Goal: Task Accomplishment & Management: Complete application form

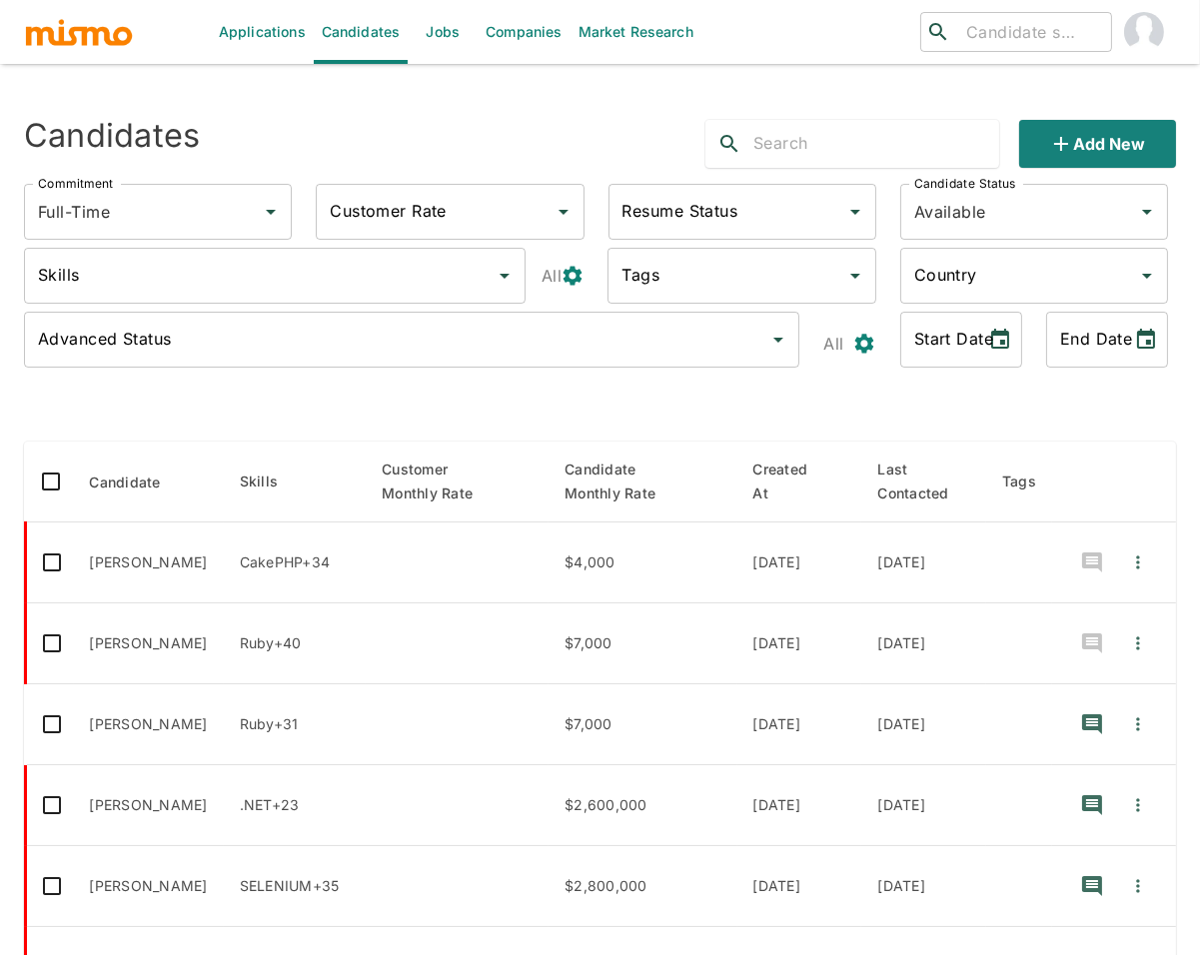
click at [471, 36] on link "Jobs" at bounding box center [443, 32] width 70 height 64
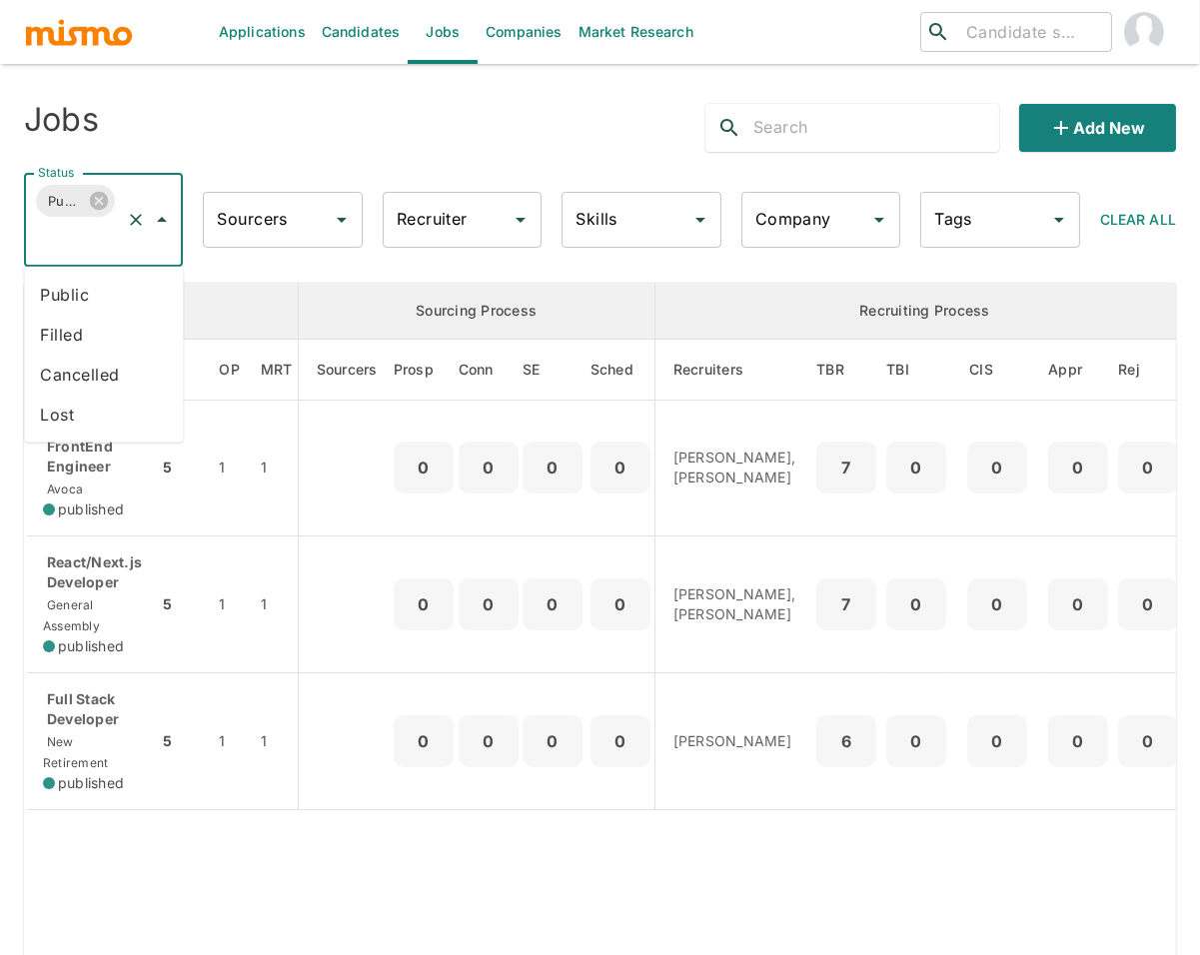
click at [98, 237] on input "Status" at bounding box center [75, 239] width 85 height 38
click at [82, 291] on li "Public" at bounding box center [103, 295] width 159 height 40
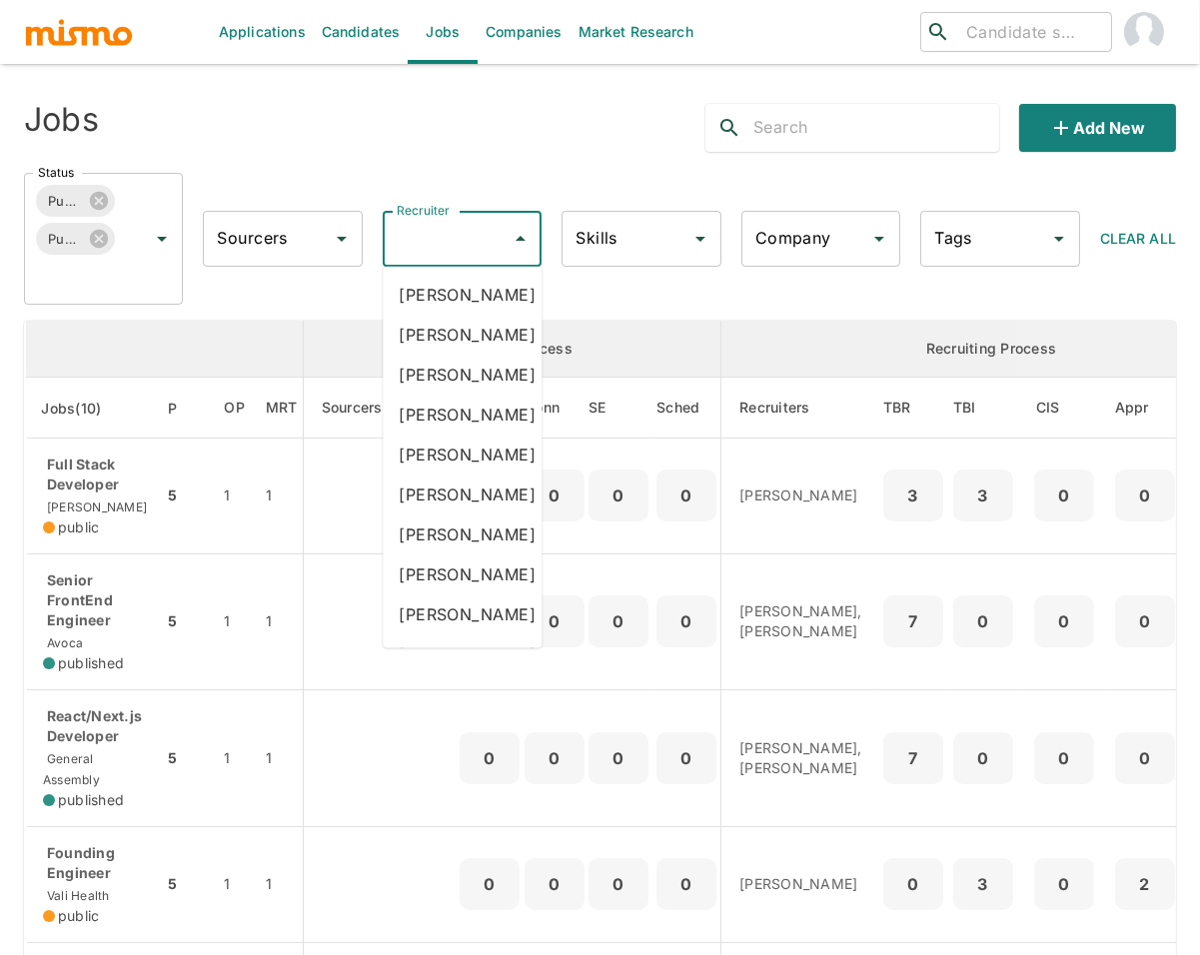
click at [418, 243] on input "Recruiter" at bounding box center [447, 239] width 111 height 38
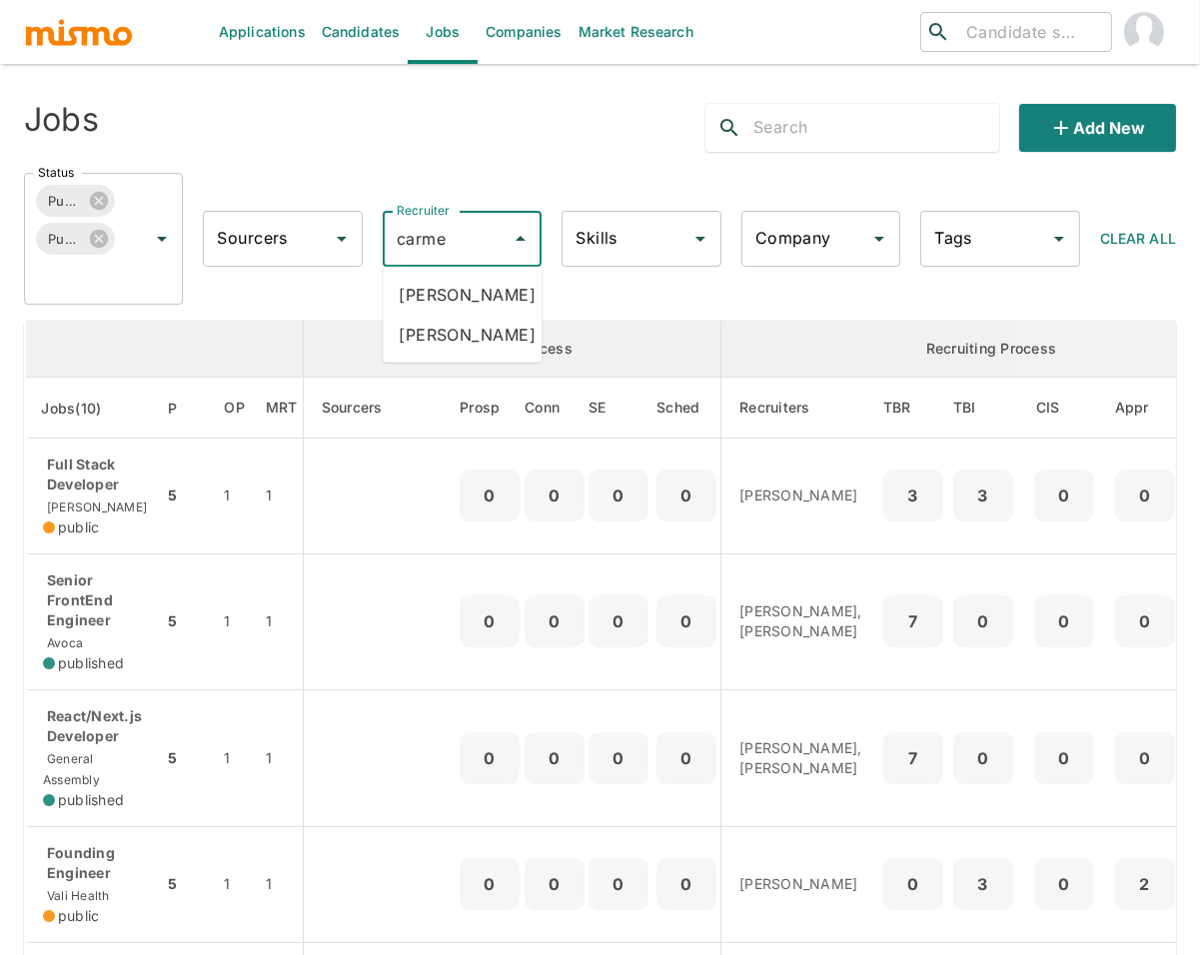
type input "carmen"
click at [431, 298] on li "Carmen Vilachá" at bounding box center [462, 295] width 159 height 40
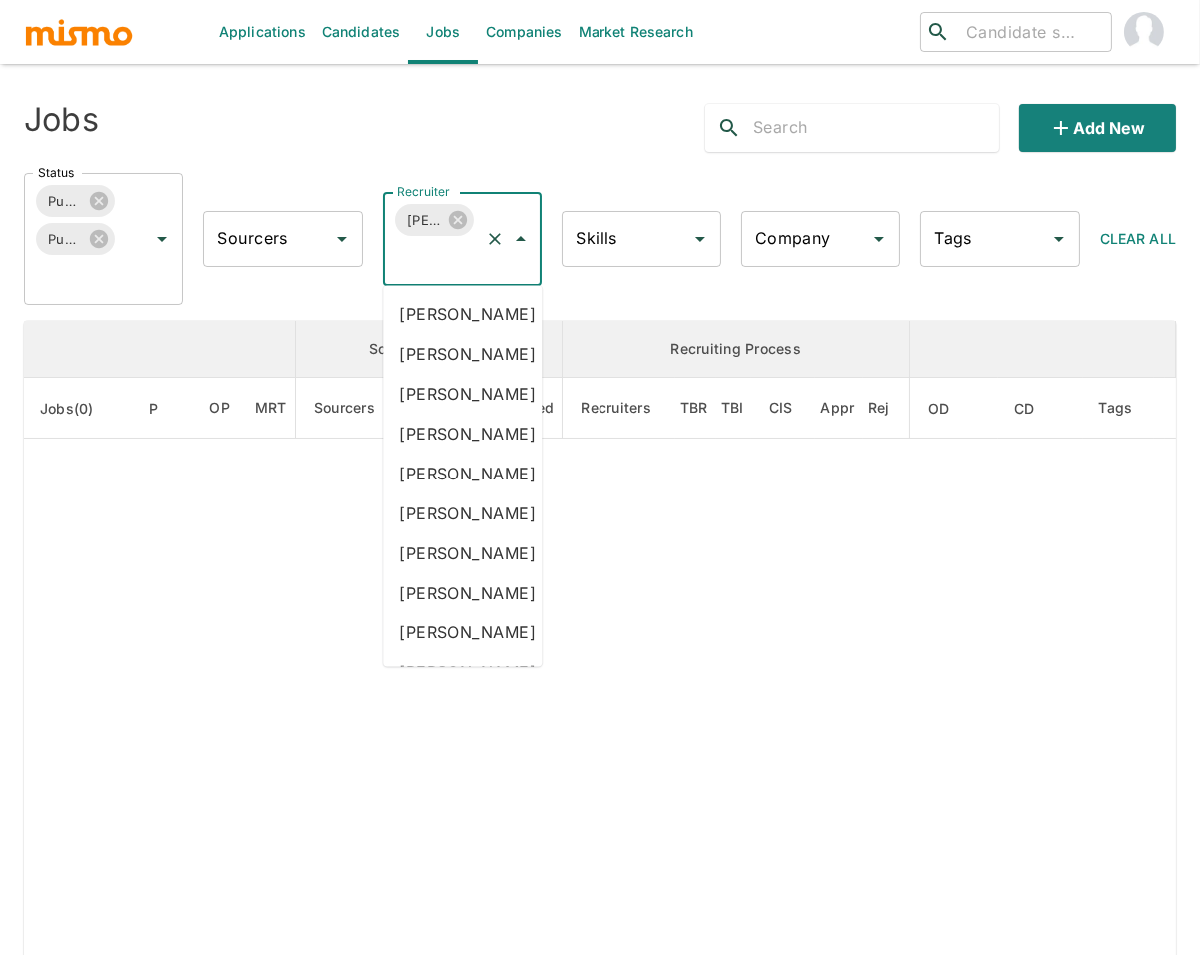
click at [445, 261] on input "Recruiter" at bounding box center [434, 258] width 85 height 38
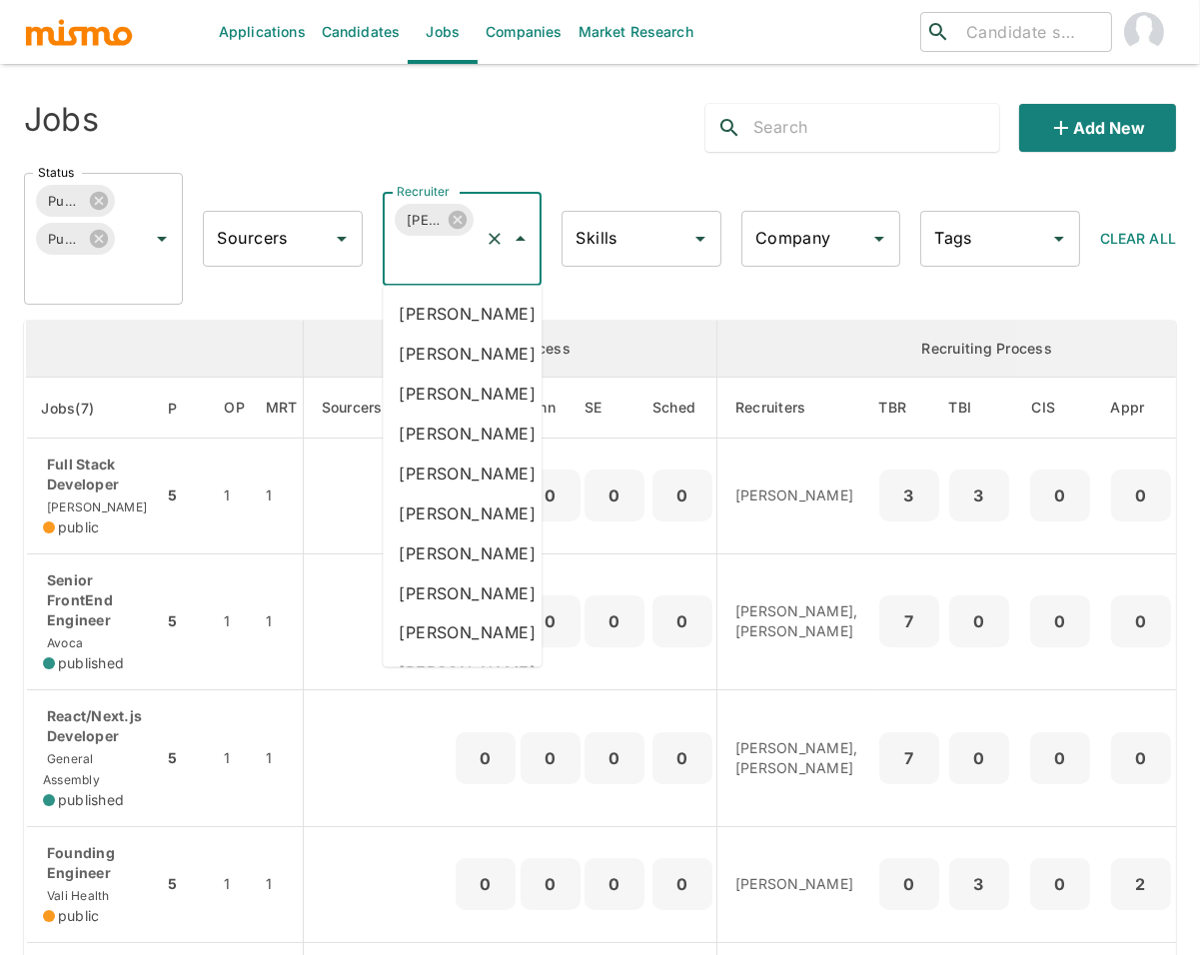
click at [445, 261] on input "Recruiter" at bounding box center [434, 258] width 85 height 38
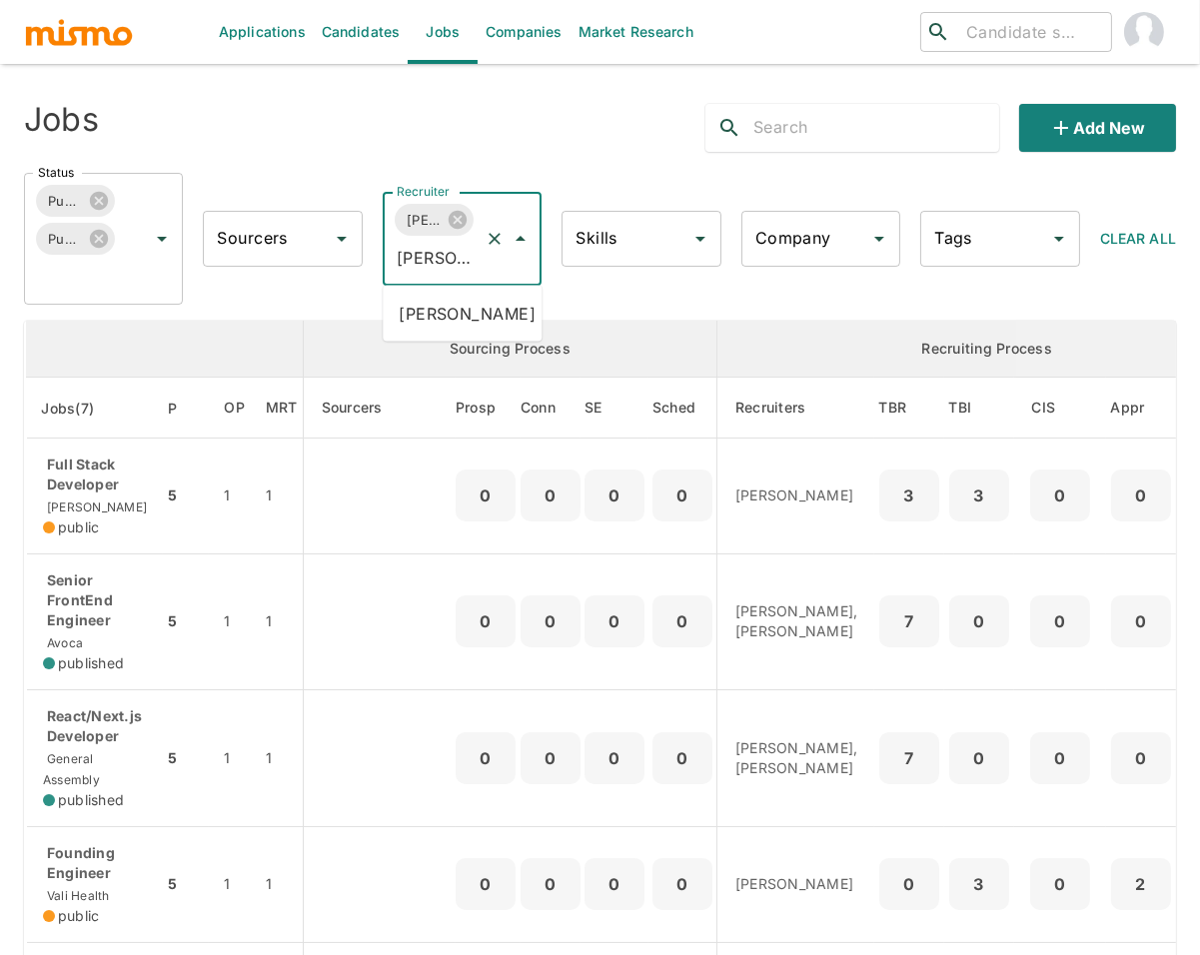
type input "lujan"
click at [468, 315] on li "Maria Lujan Ciommo" at bounding box center [462, 314] width 159 height 40
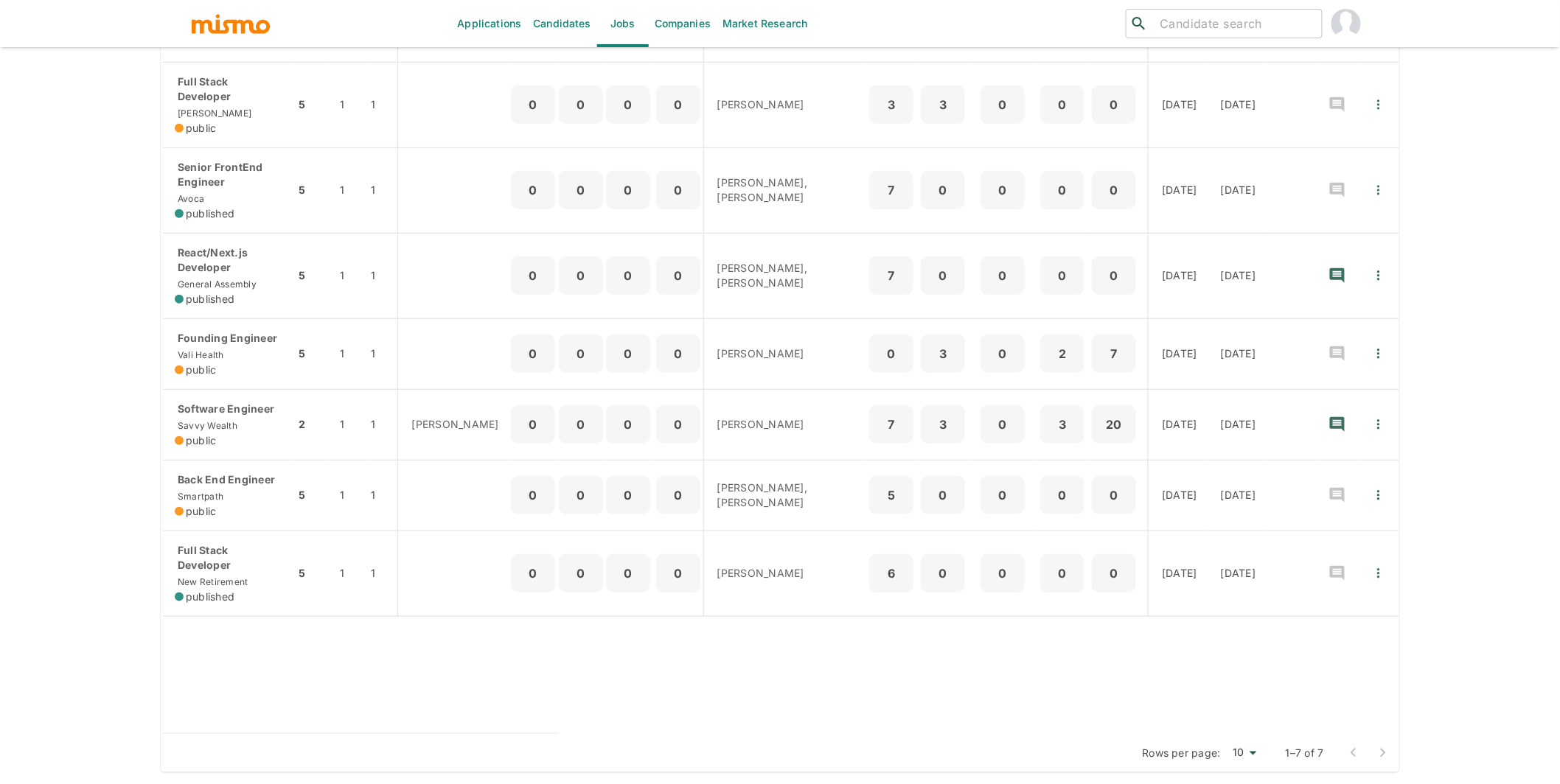
scroll to position [258, 0]
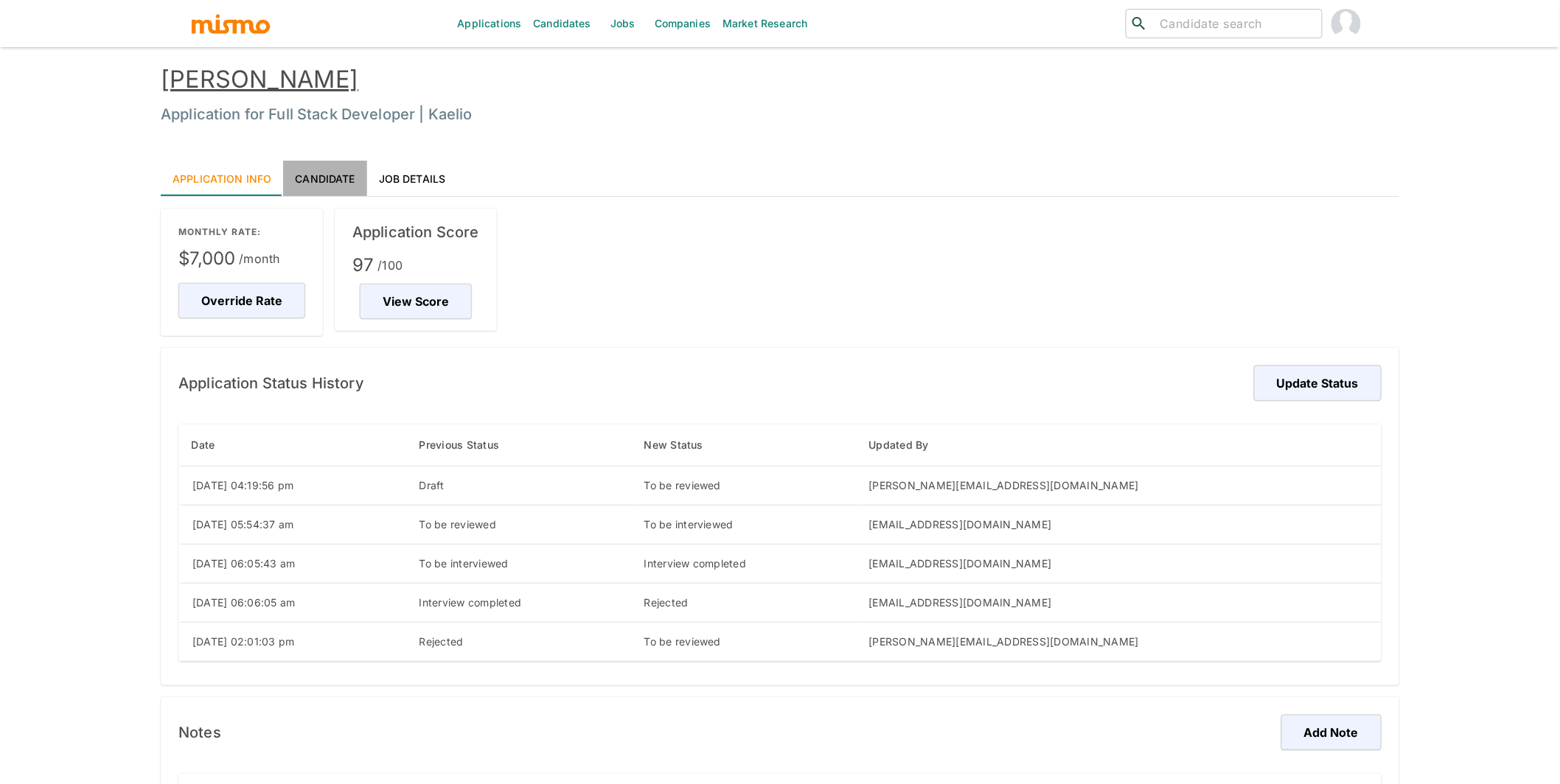
click at [333, 181] on link "Candidate" at bounding box center [325, 178] width 83 height 35
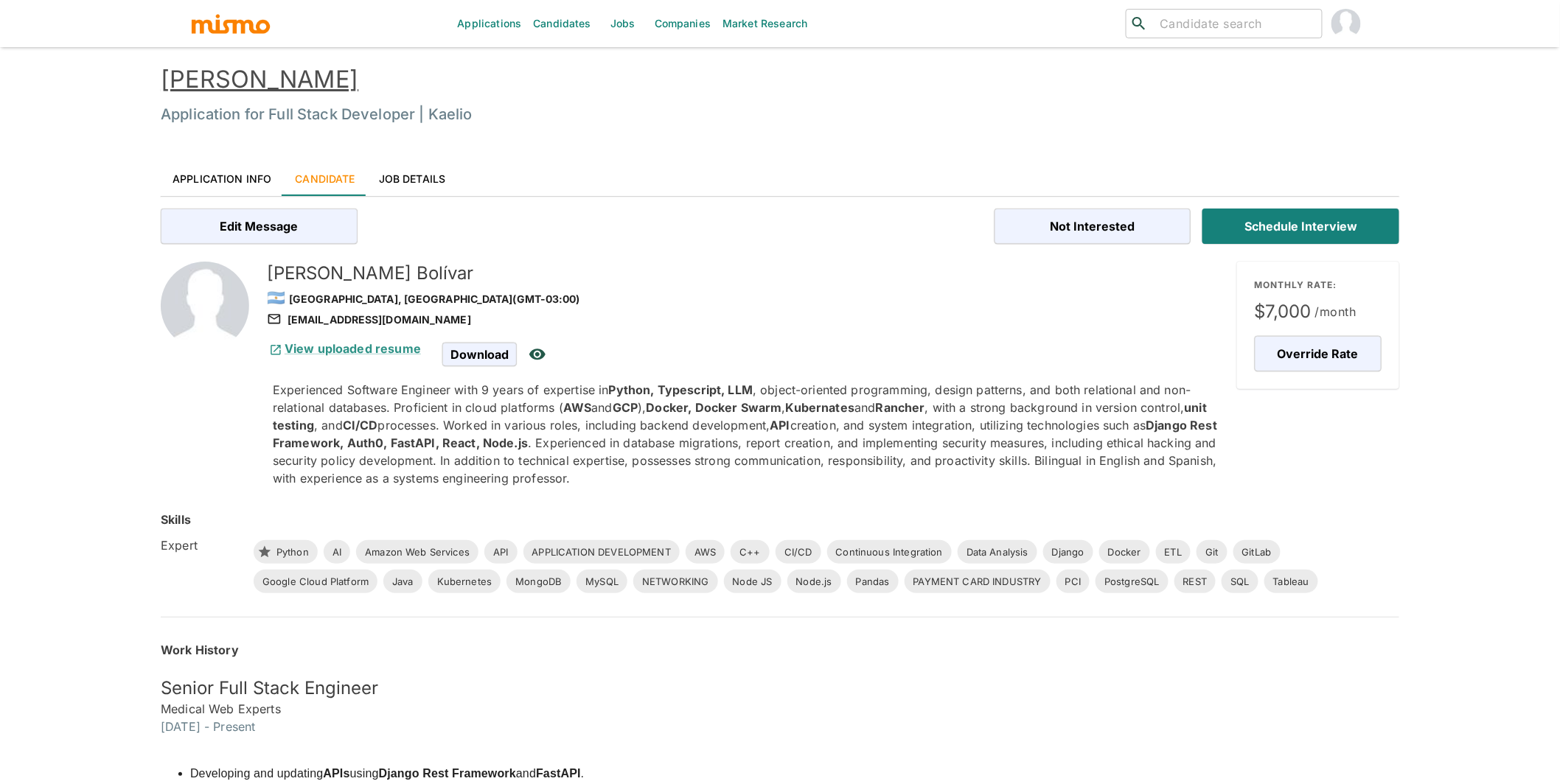
click at [465, 319] on div "williambolivarsanchez@gmail.com" at bounding box center [746, 320] width 959 height 18
copy div "williambolivarsanchez@gmail.com"
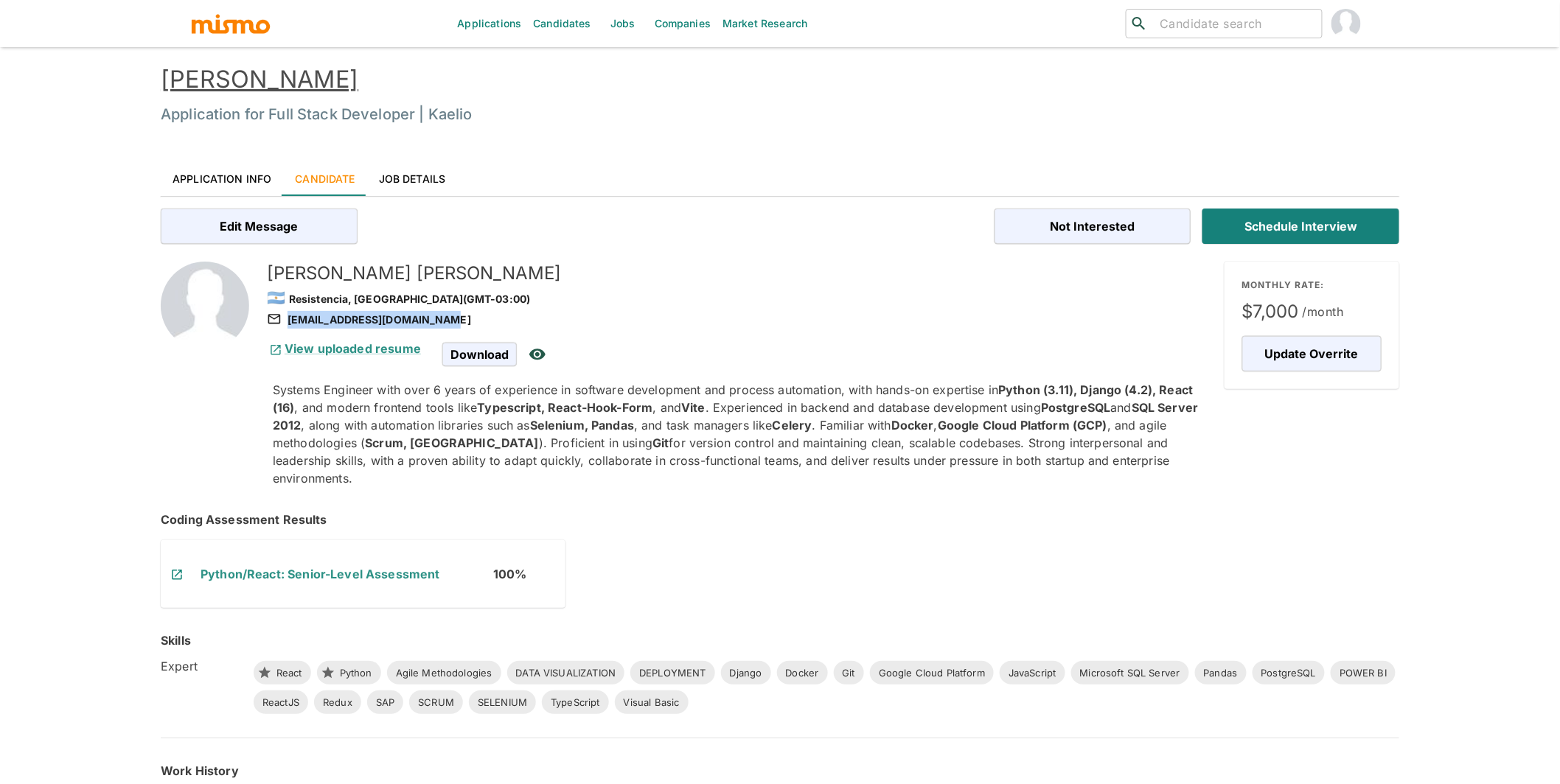
drag, startPoint x: 446, startPoint y: 319, endPoint x: 434, endPoint y: 322, distance: 12.4
click at [434, 322] on div "leopoldofederico@gmail.com" at bounding box center [740, 320] width 946 height 18
copy div "leopoldofederico@gmail.com"
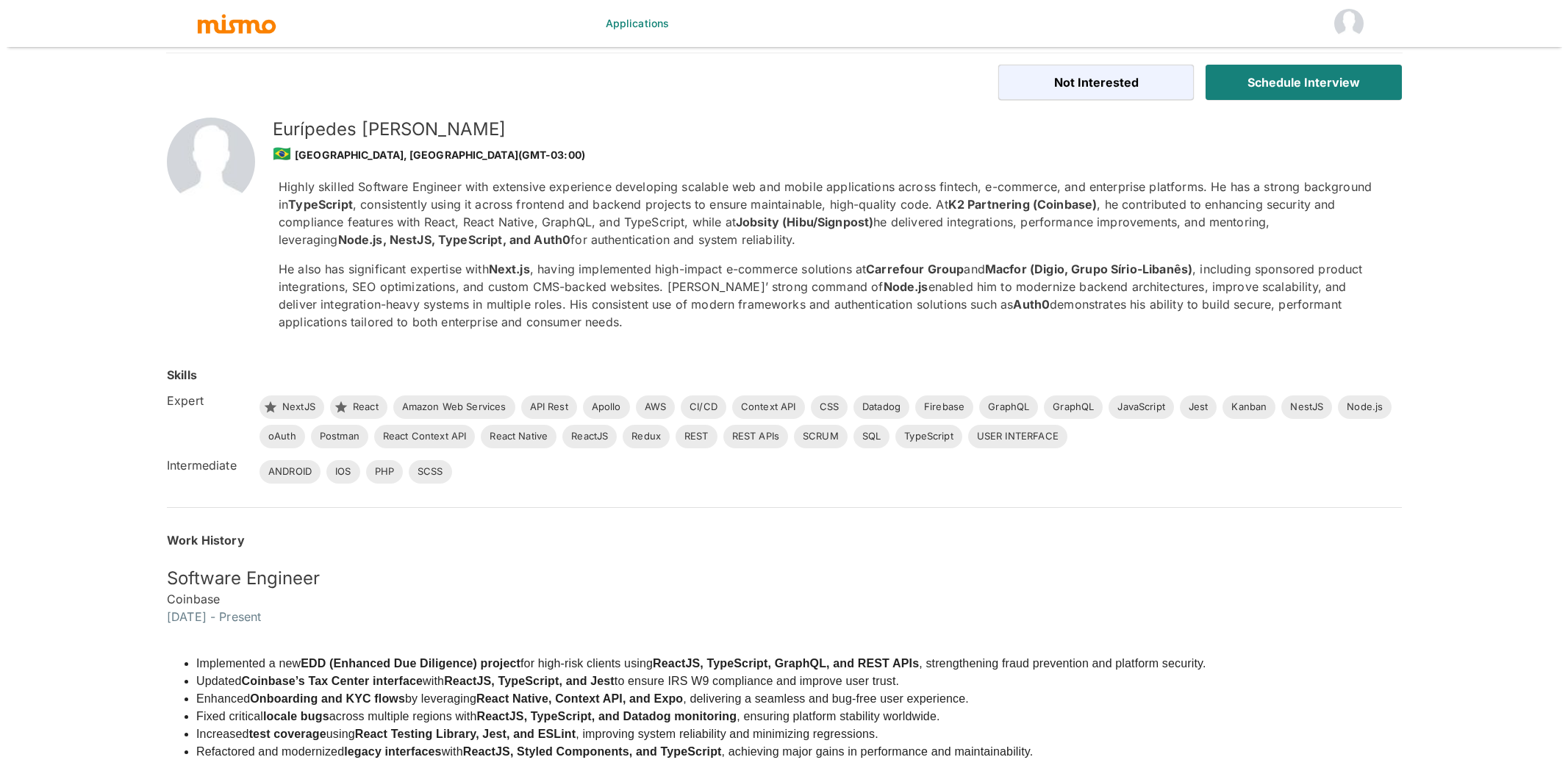
scroll to position [32, 0]
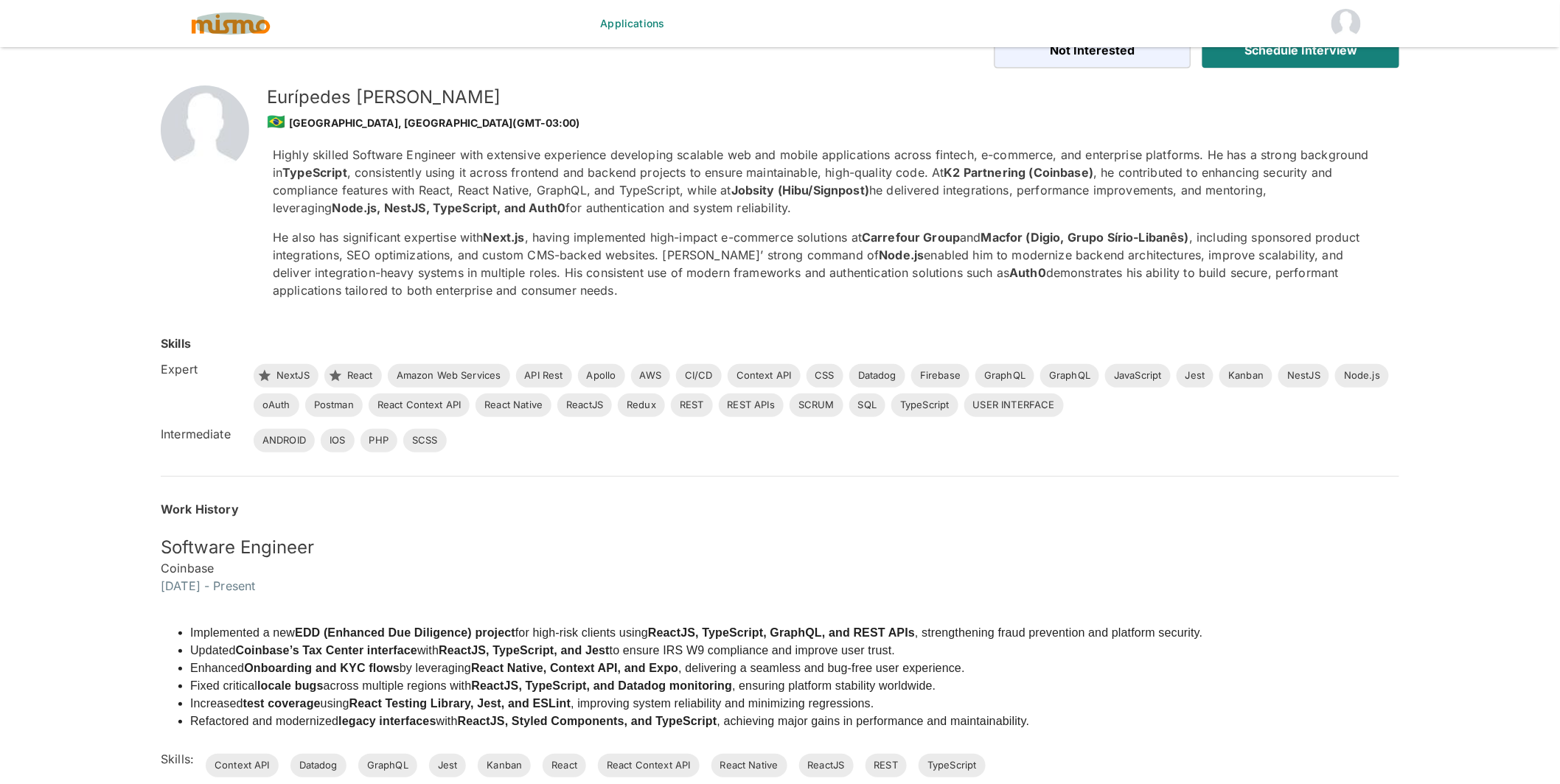
drag, startPoint x: 245, startPoint y: 27, endPoint x: 298, endPoint y: 8, distance: 56.3
click at [244, 28] on img "button" at bounding box center [231, 24] width 81 height 22
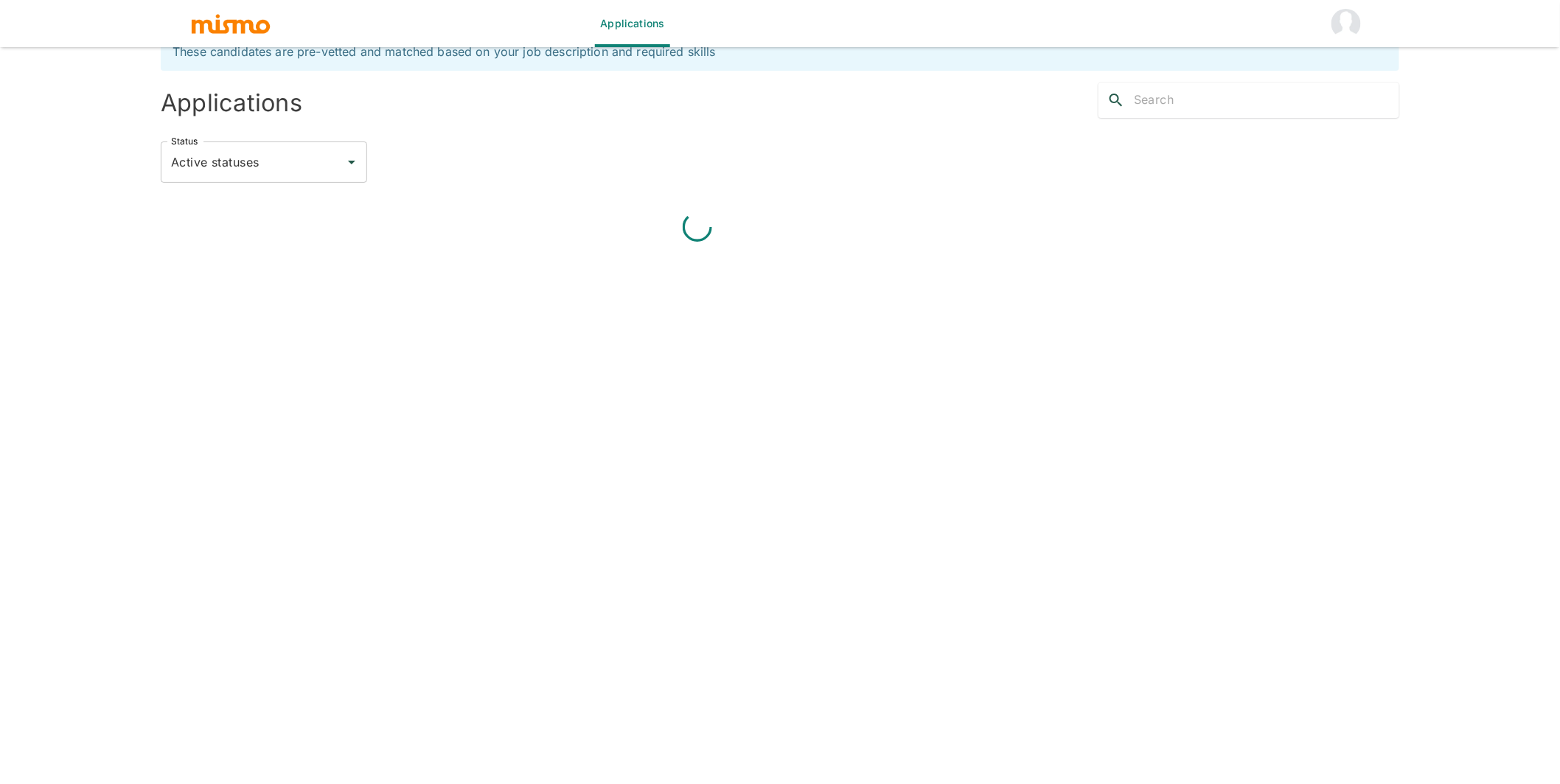
click at [1352, 24] on img "account of current user" at bounding box center [1346, 24] width 30 height 30
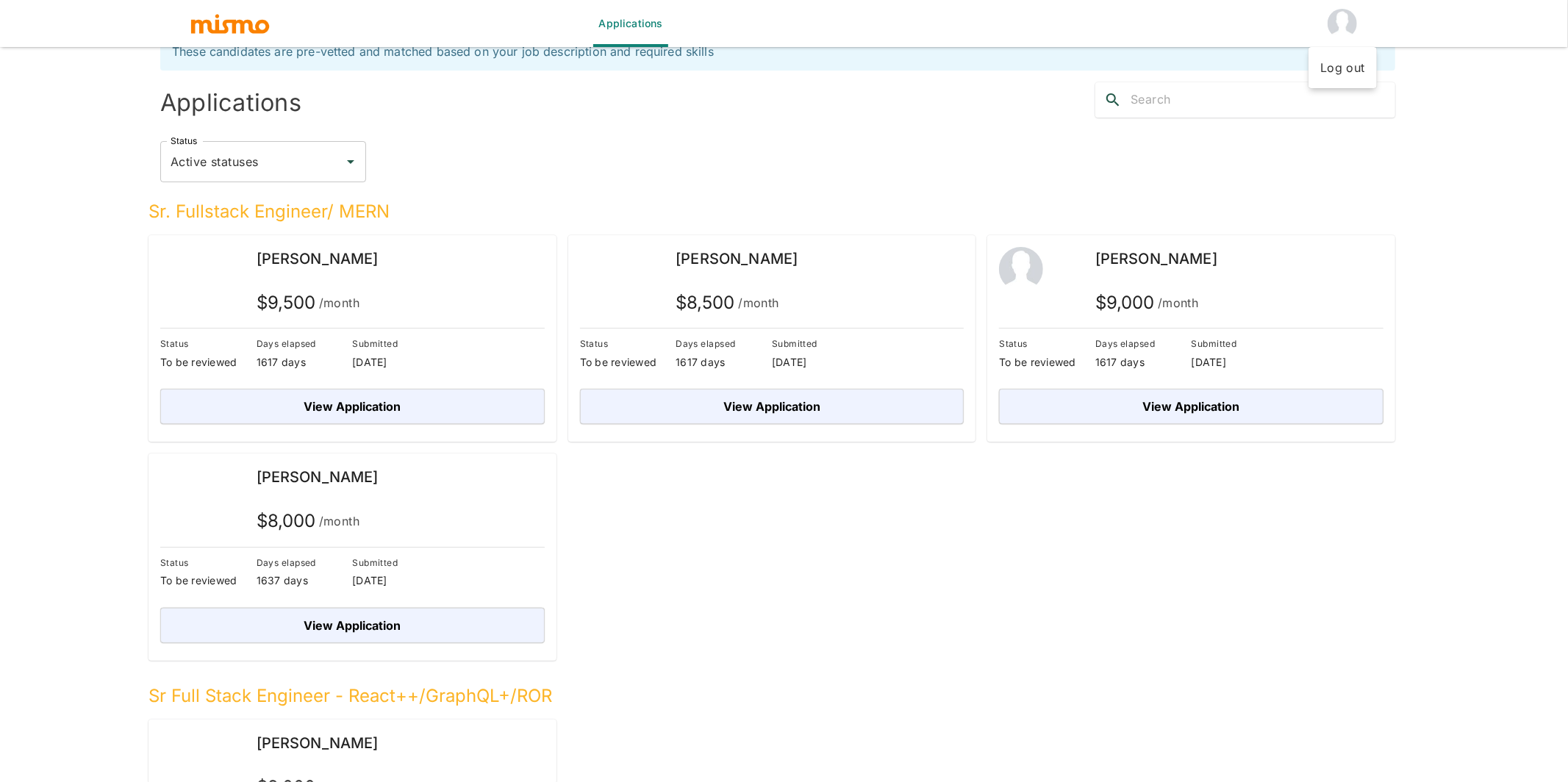
click at [1344, 64] on li "Log out" at bounding box center [1342, 68] width 68 height 29
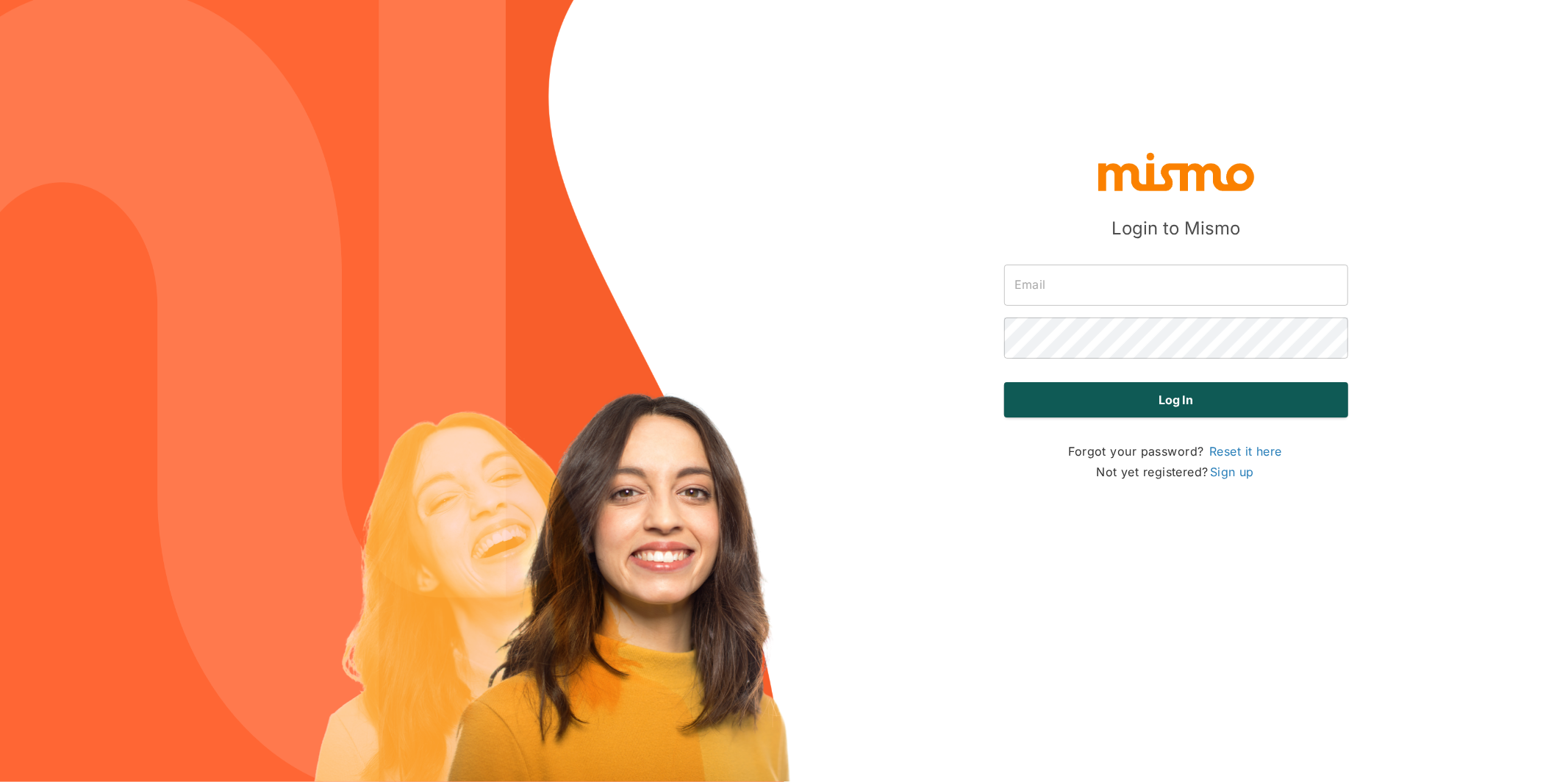
type input "[PERSON_NAME][EMAIL_ADDRESS][DOMAIN_NAME]"
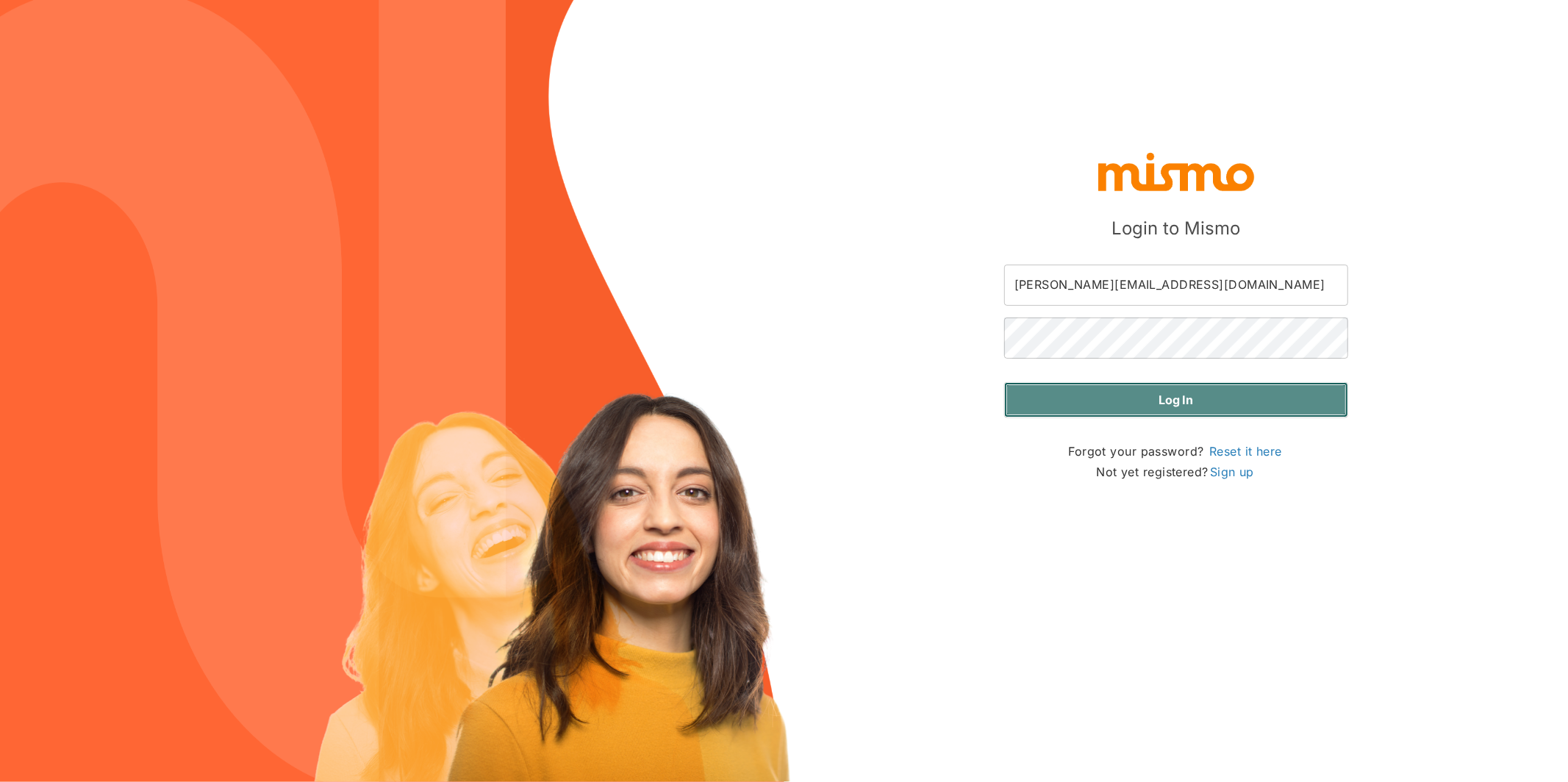
drag, startPoint x: 1224, startPoint y: 402, endPoint x: 893, endPoint y: 288, distance: 350.1
click at [1224, 401] on button "Log in" at bounding box center [1177, 400] width 344 height 35
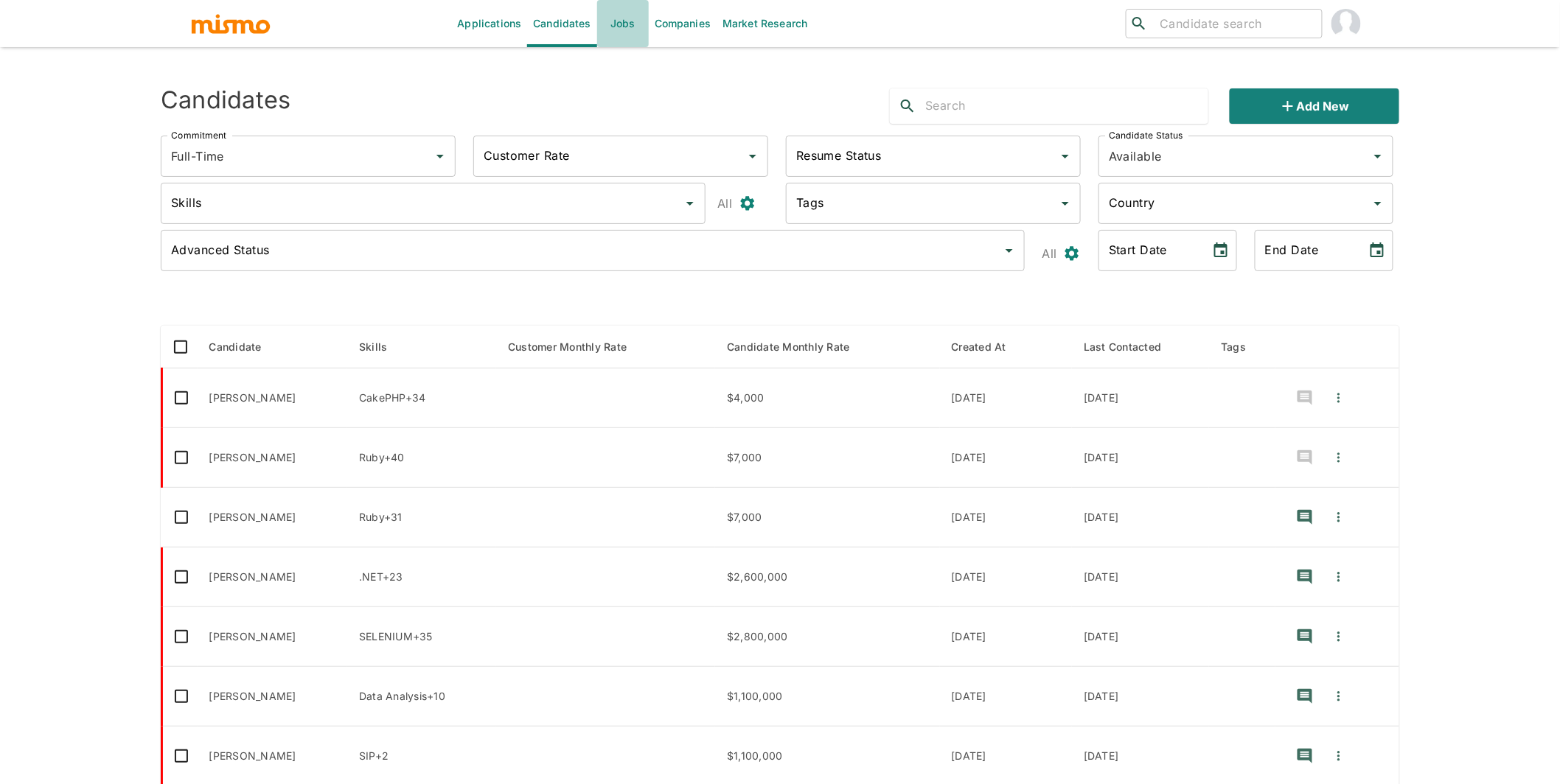
click at [628, 21] on link "Jobs" at bounding box center [623, 24] width 52 height 47
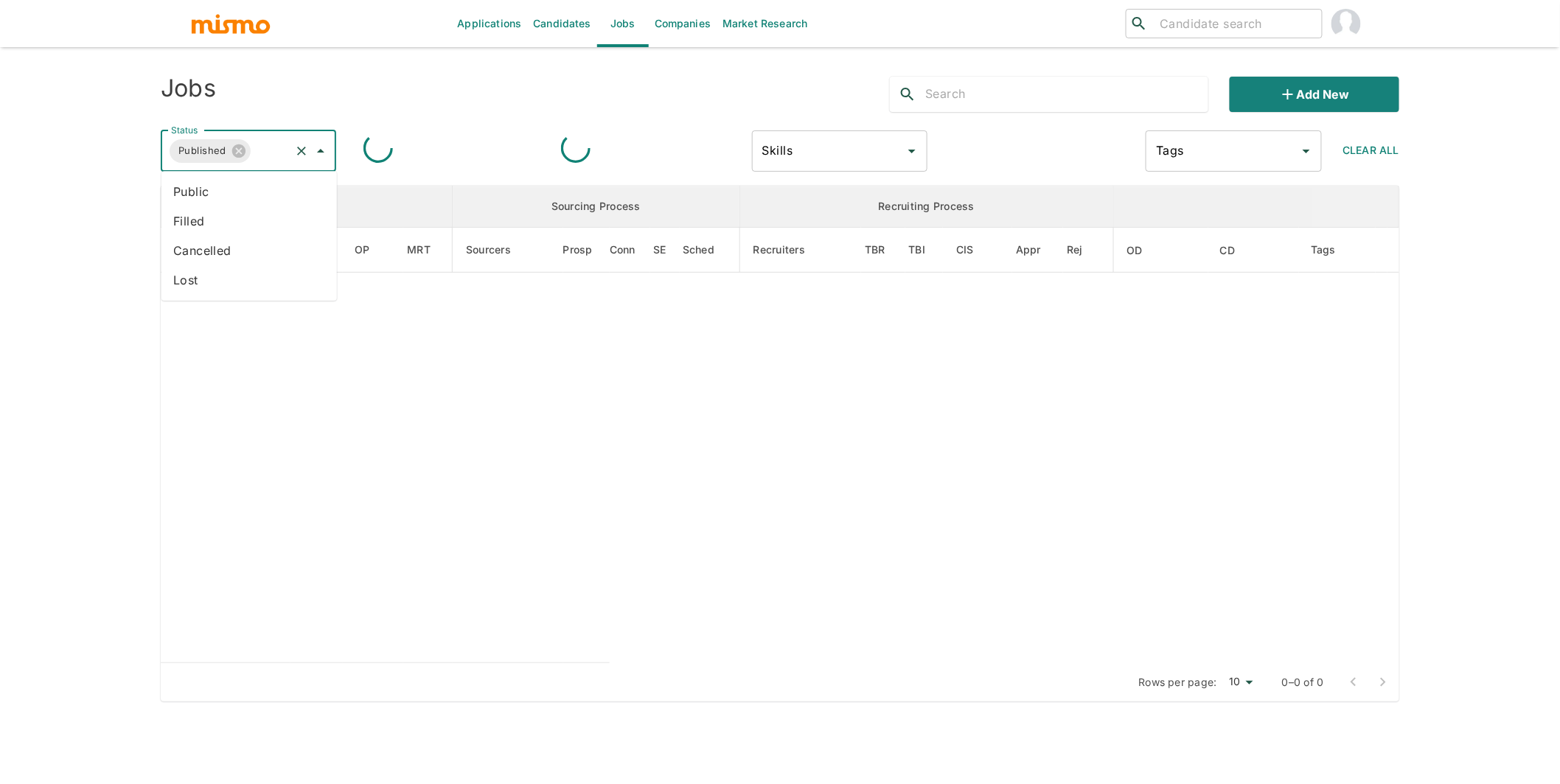
click at [260, 144] on input "Status" at bounding box center [271, 151] width 35 height 28
click at [240, 185] on li "Public" at bounding box center [249, 192] width 176 height 30
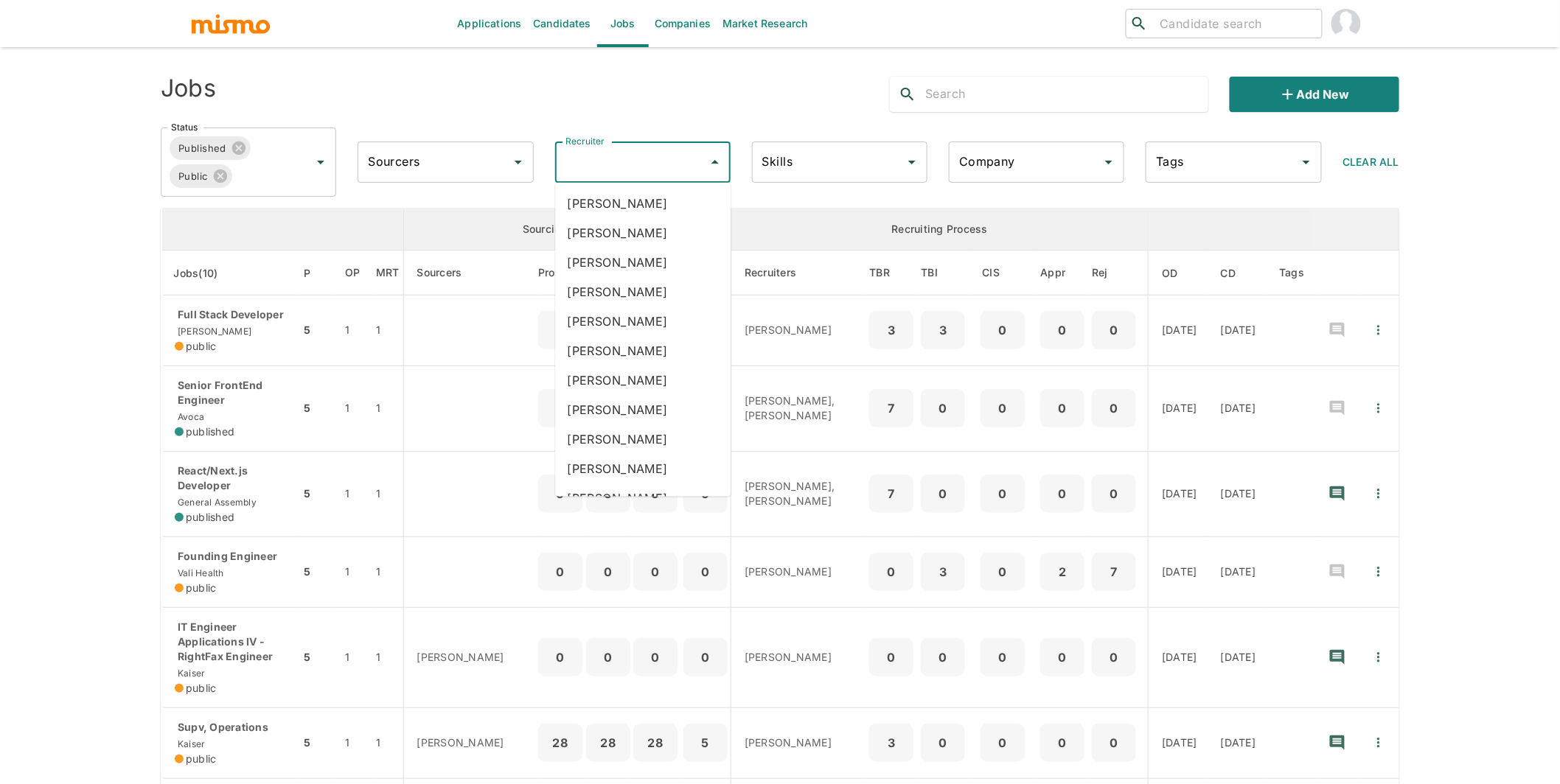
click at [596, 162] on input "Recruiter" at bounding box center [632, 162] width 140 height 28
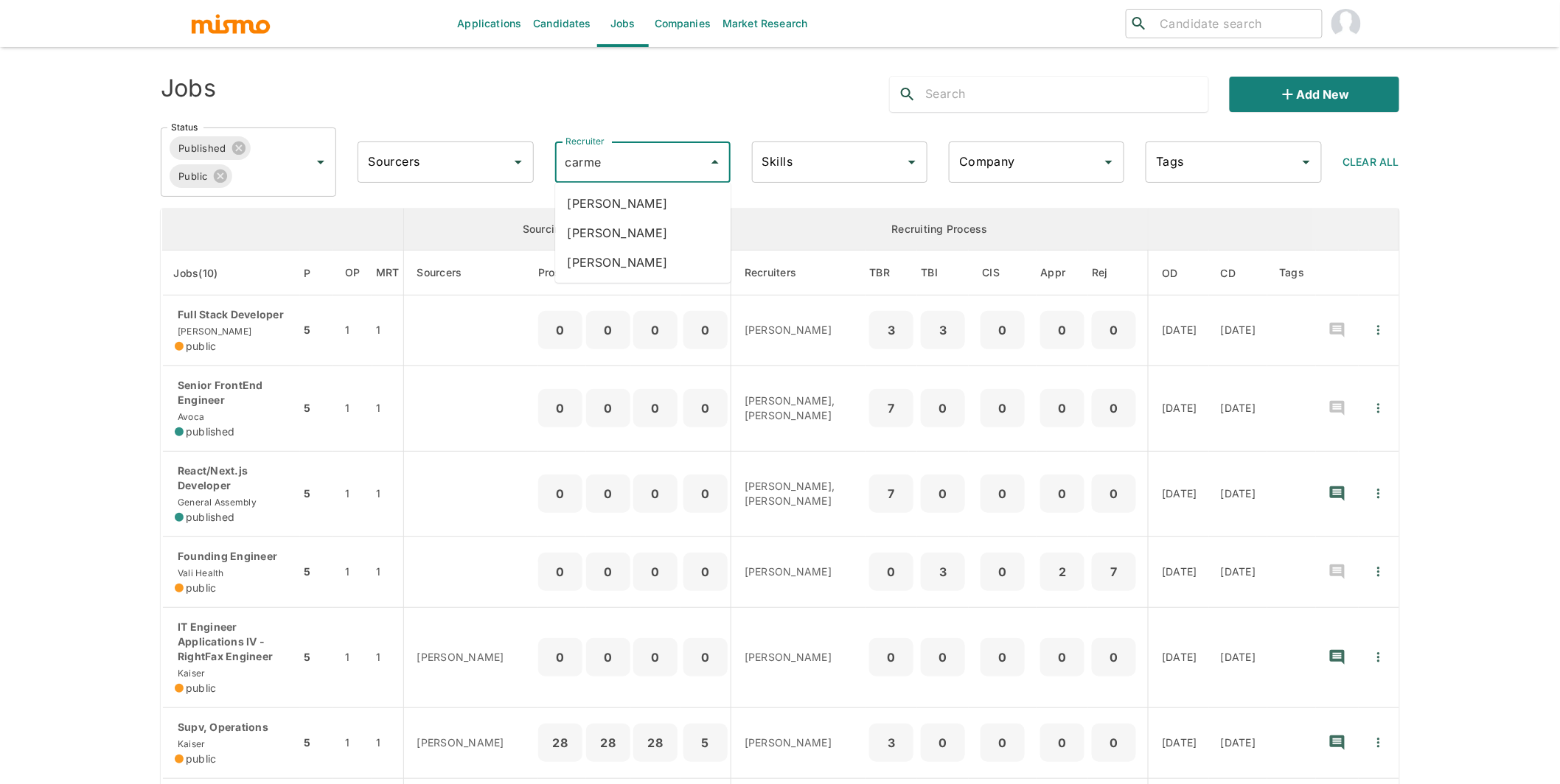
type input "carmen"
click at [607, 203] on li "Carmen Vilachá" at bounding box center [643, 204] width 176 height 30
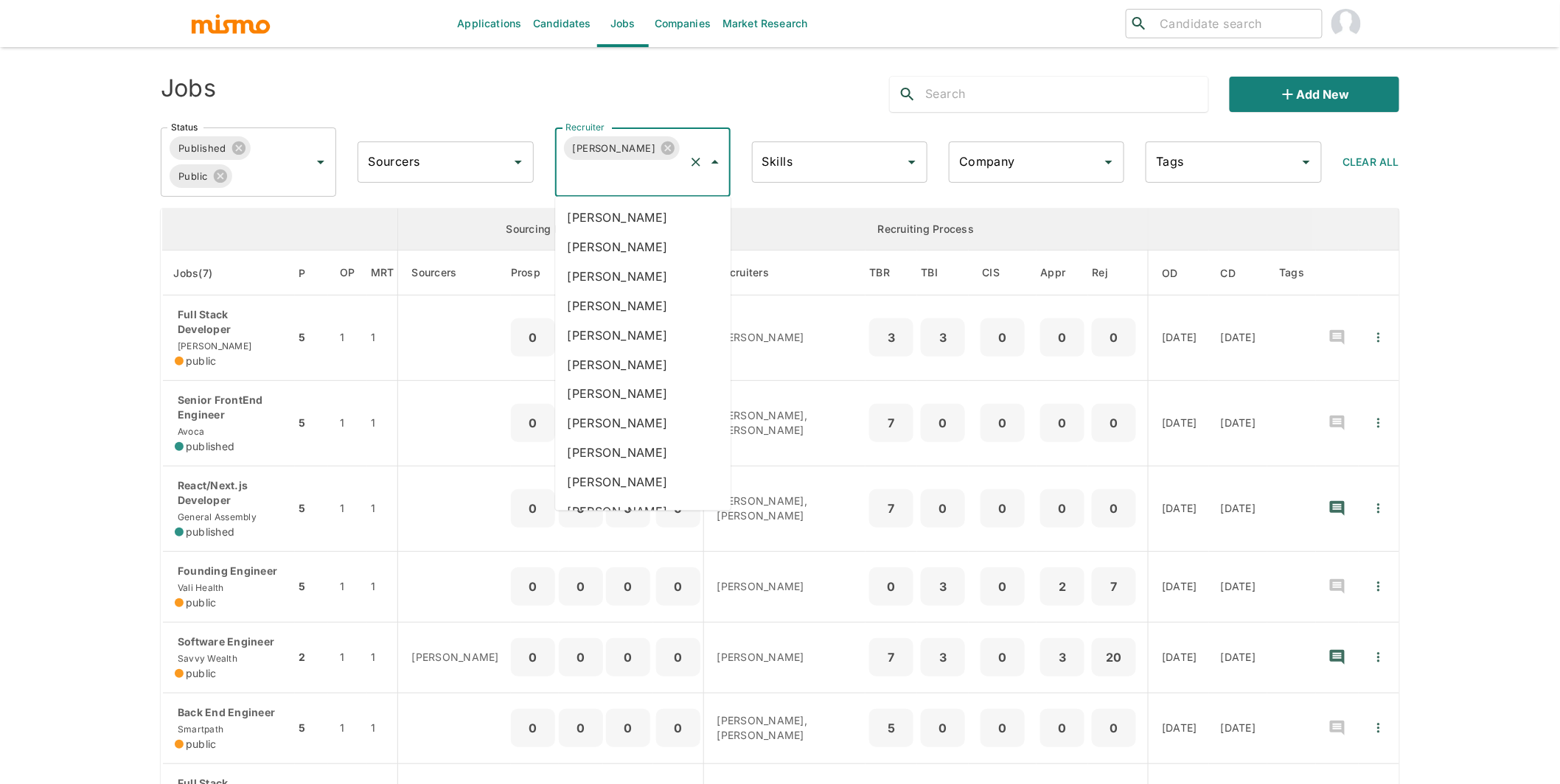
click at [641, 173] on input "Recruiter" at bounding box center [622, 176] width 121 height 28
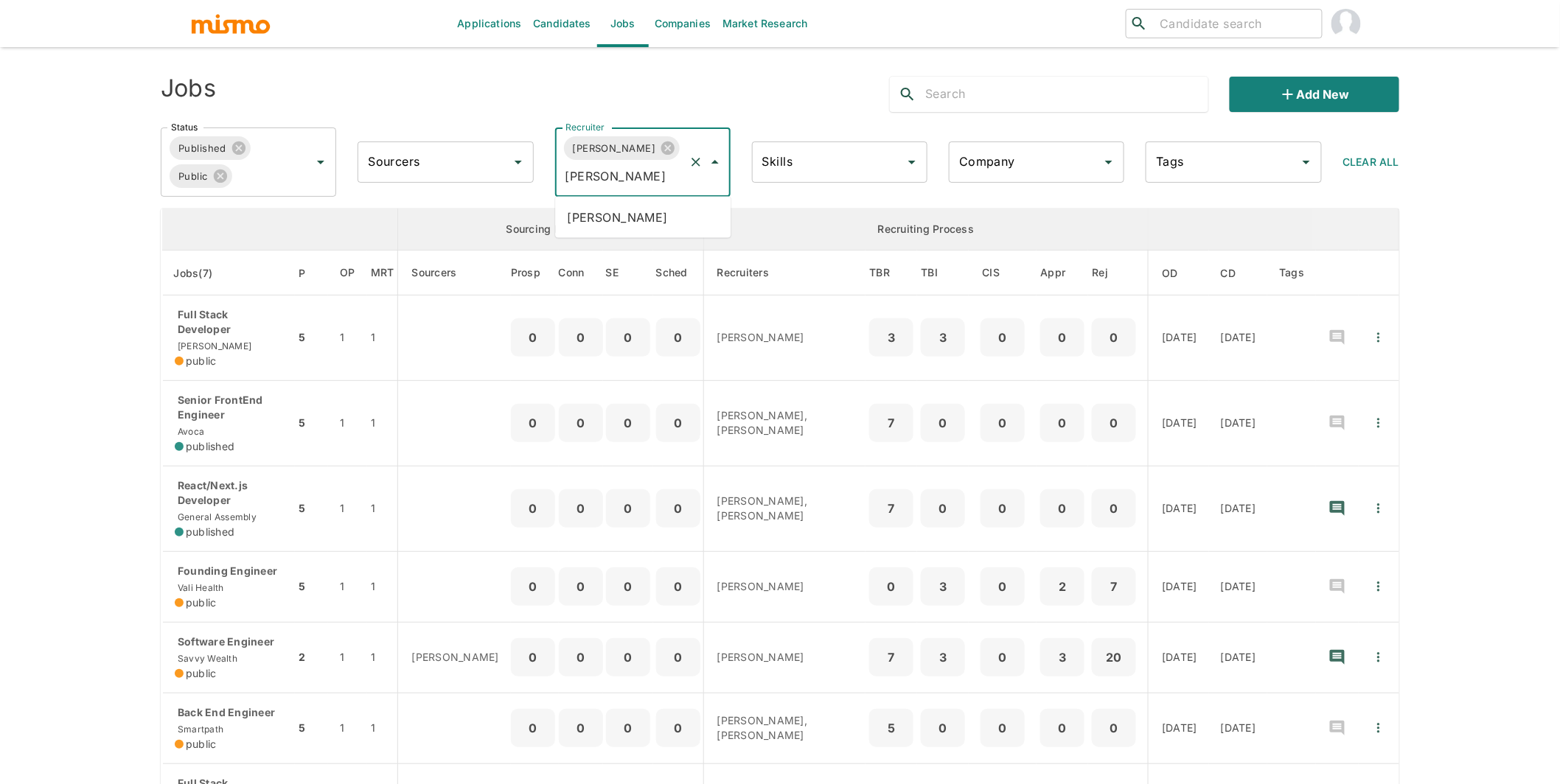
type input "lujan"
click at [660, 217] on li "Maria Lujan Ciommo" at bounding box center [643, 218] width 176 height 30
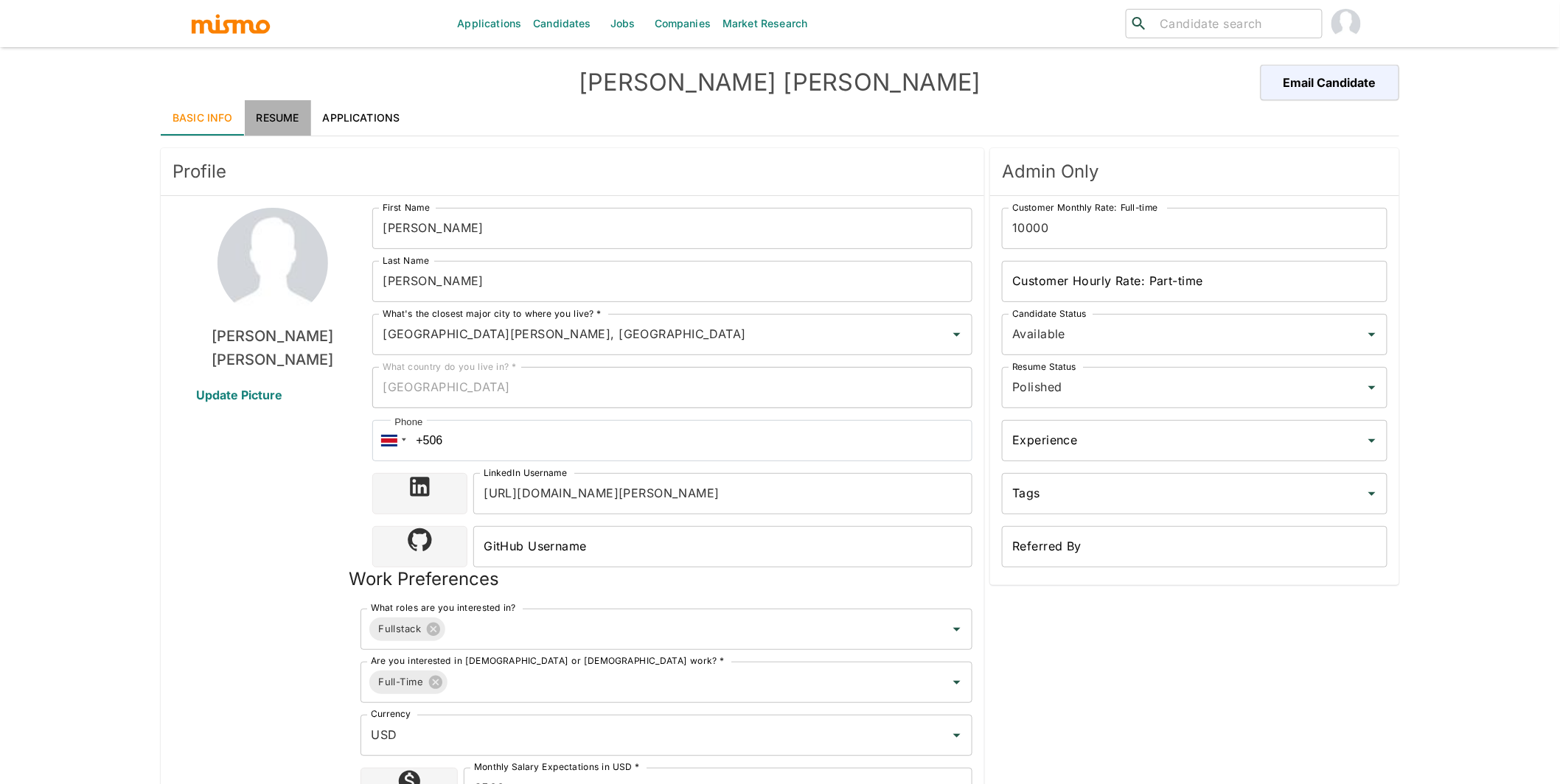
click at [283, 115] on link "Resume" at bounding box center [278, 118] width 66 height 35
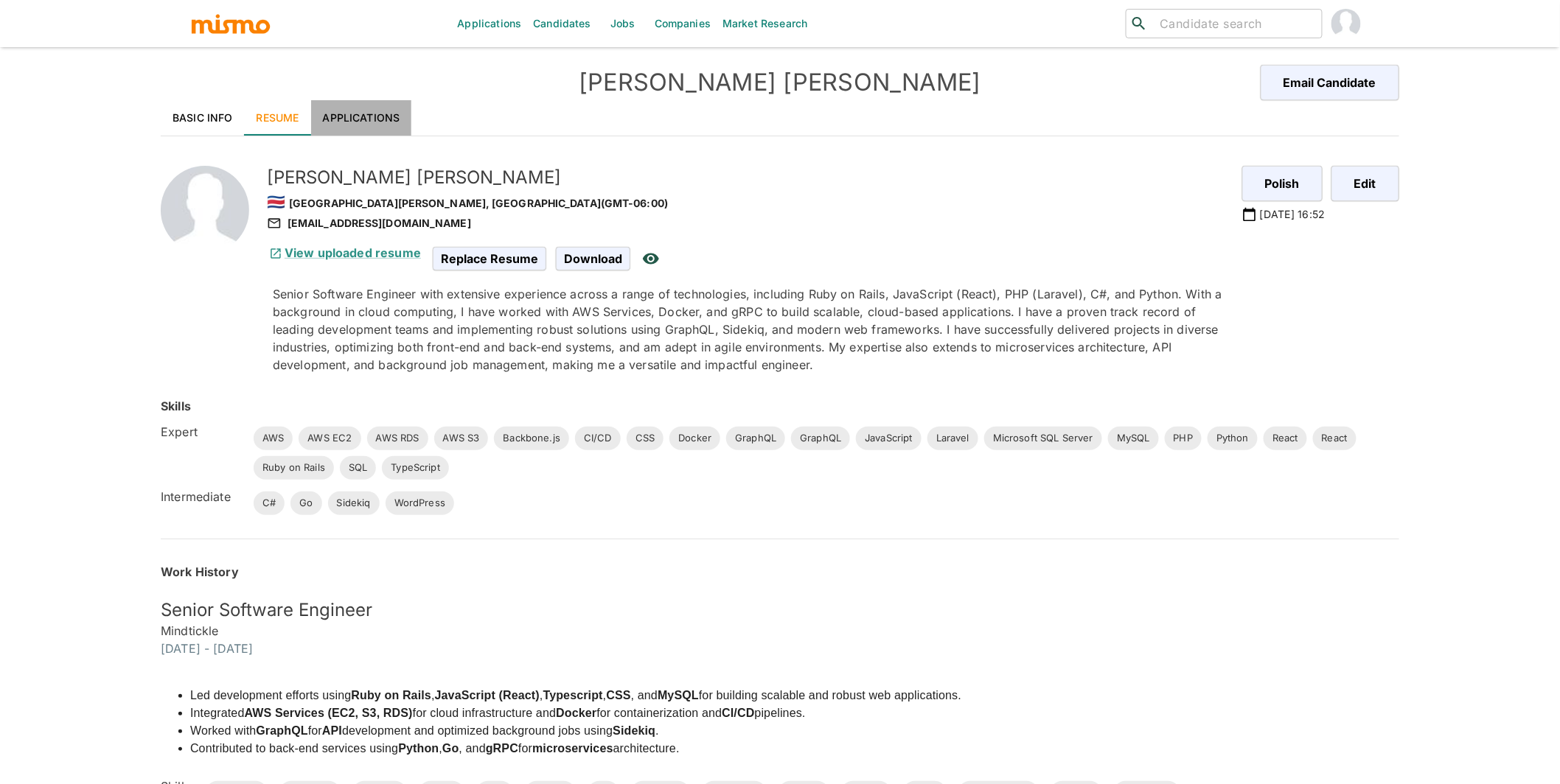
click at [367, 117] on link "Applications" at bounding box center [362, 118] width 101 height 35
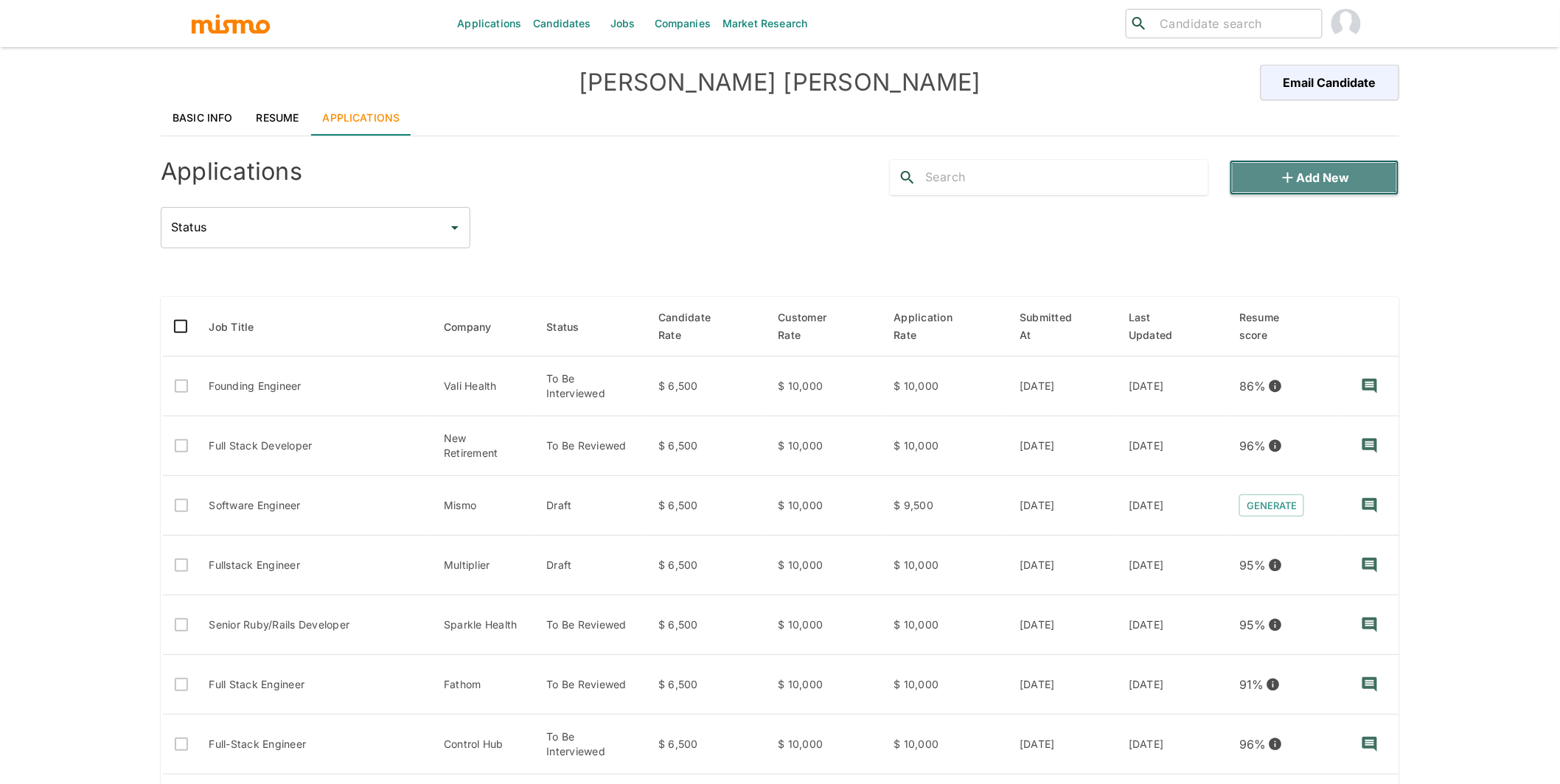
click at [1345, 179] on button "Add new" at bounding box center [1314, 178] width 170 height 35
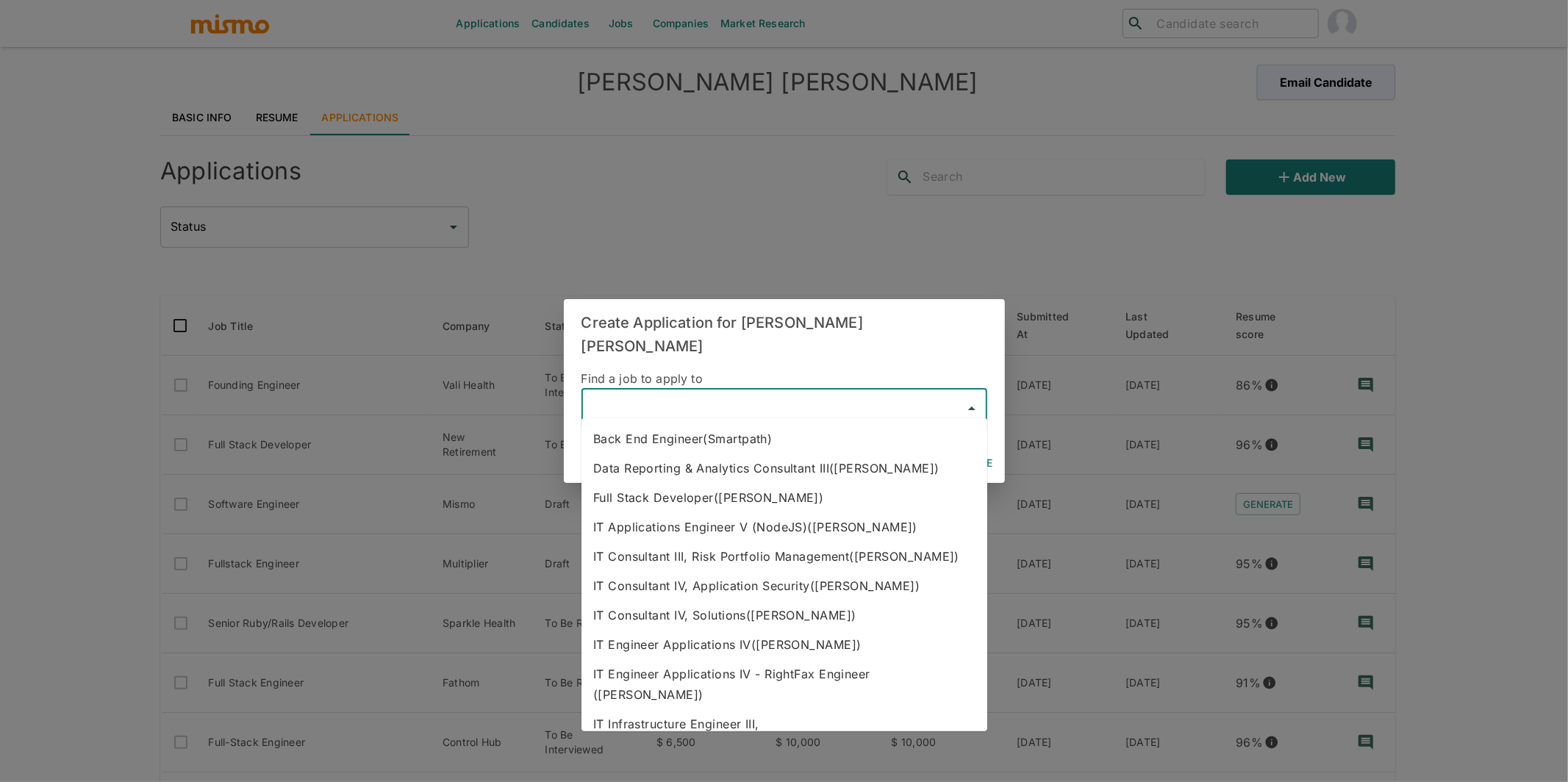
click at [705, 395] on input "text" at bounding box center [773, 409] width 371 height 28
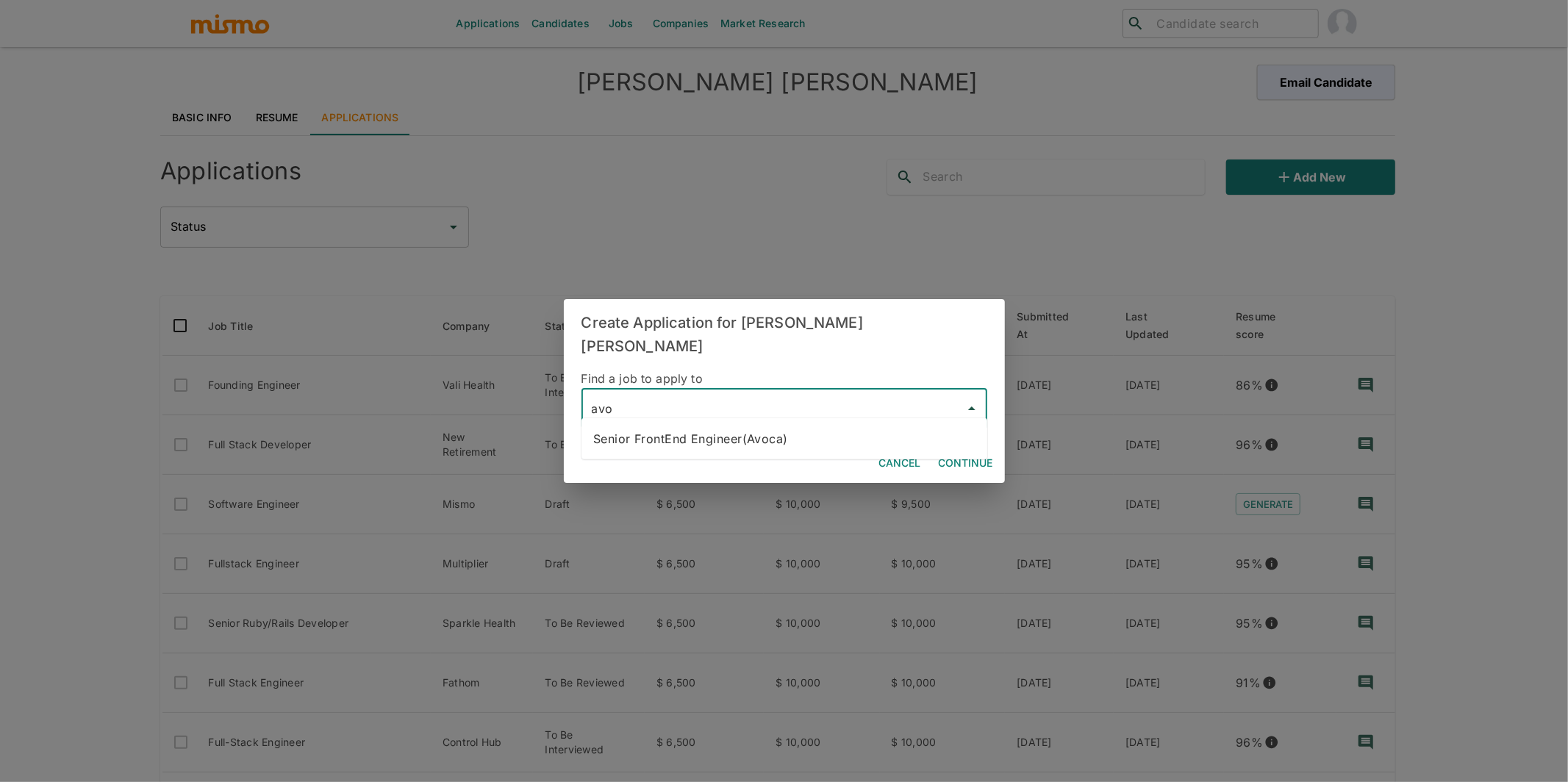
click at [825, 449] on li "Senior FrontEnd Engineer(Avoca)" at bounding box center [784, 438] width 406 height 29
type input "Senior FrontEnd Engineer(Avoca)"
click at [968, 449] on button "Continue" at bounding box center [966, 463] width 66 height 27
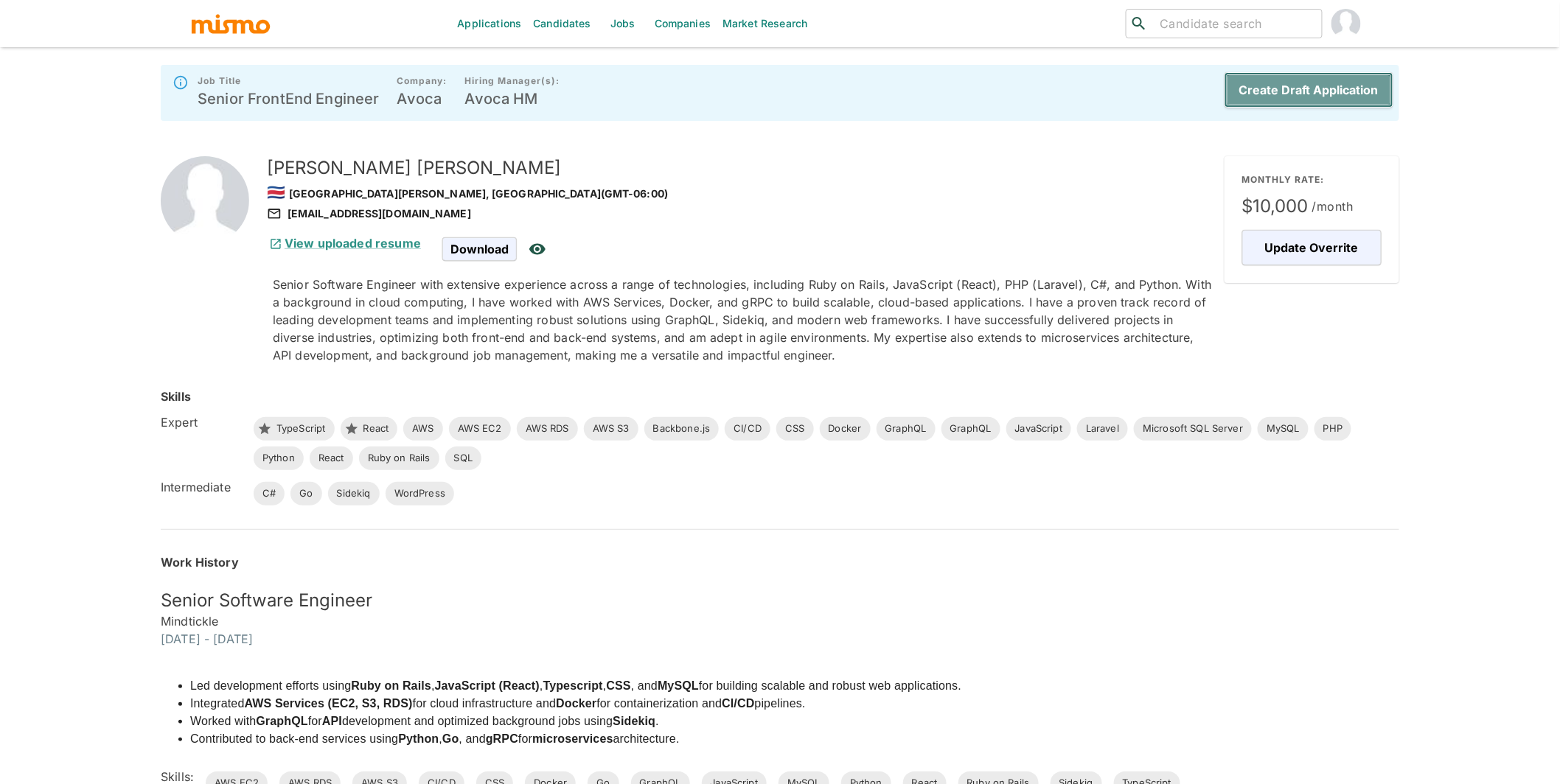
click at [1318, 101] on button "Create Draft Application" at bounding box center [1309, 90] width 169 height 35
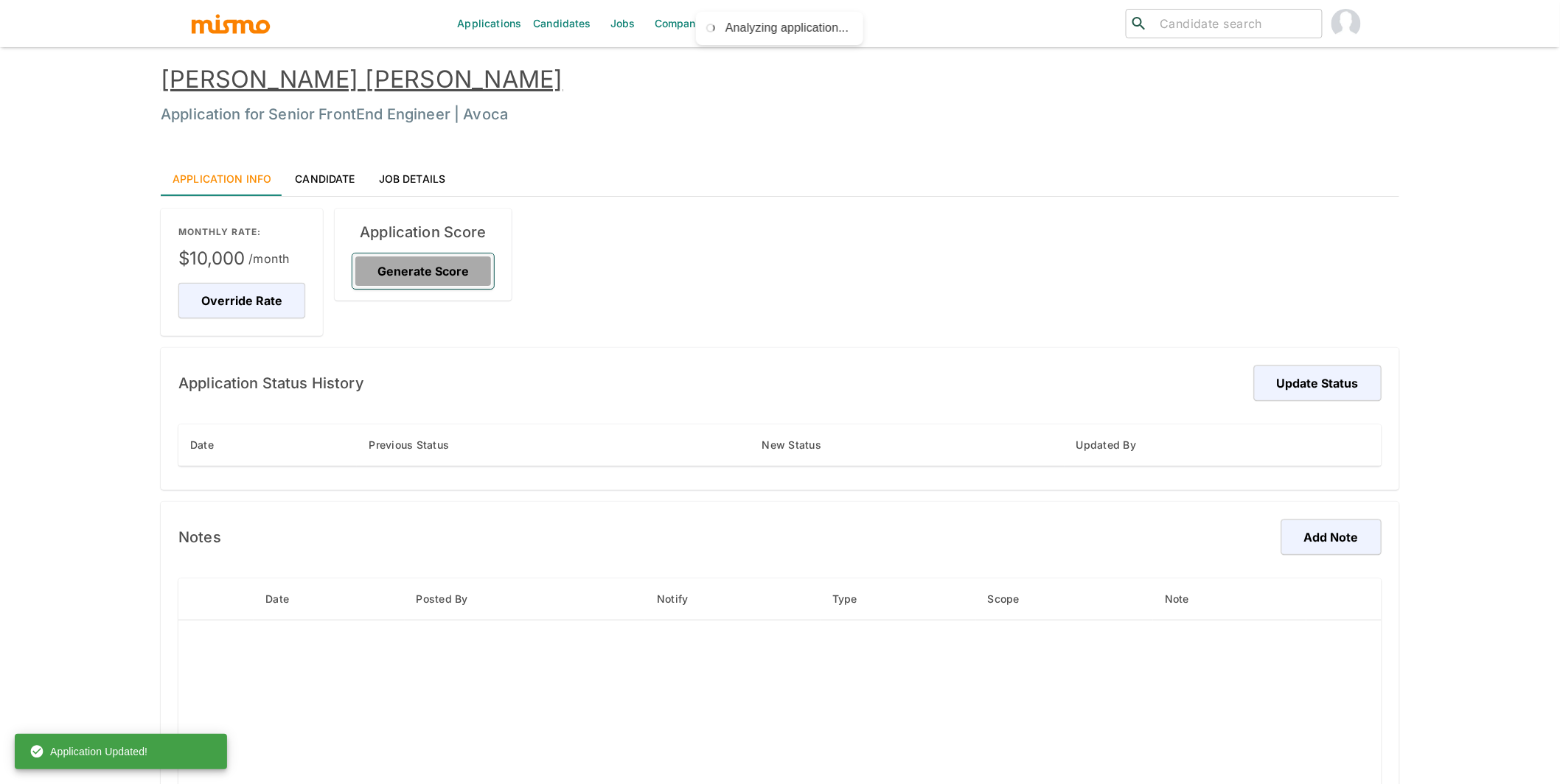
click at [458, 257] on button "Generate Score" at bounding box center [424, 271] width 142 height 35
click at [1332, 390] on button "Update Status" at bounding box center [1315, 384] width 132 height 35
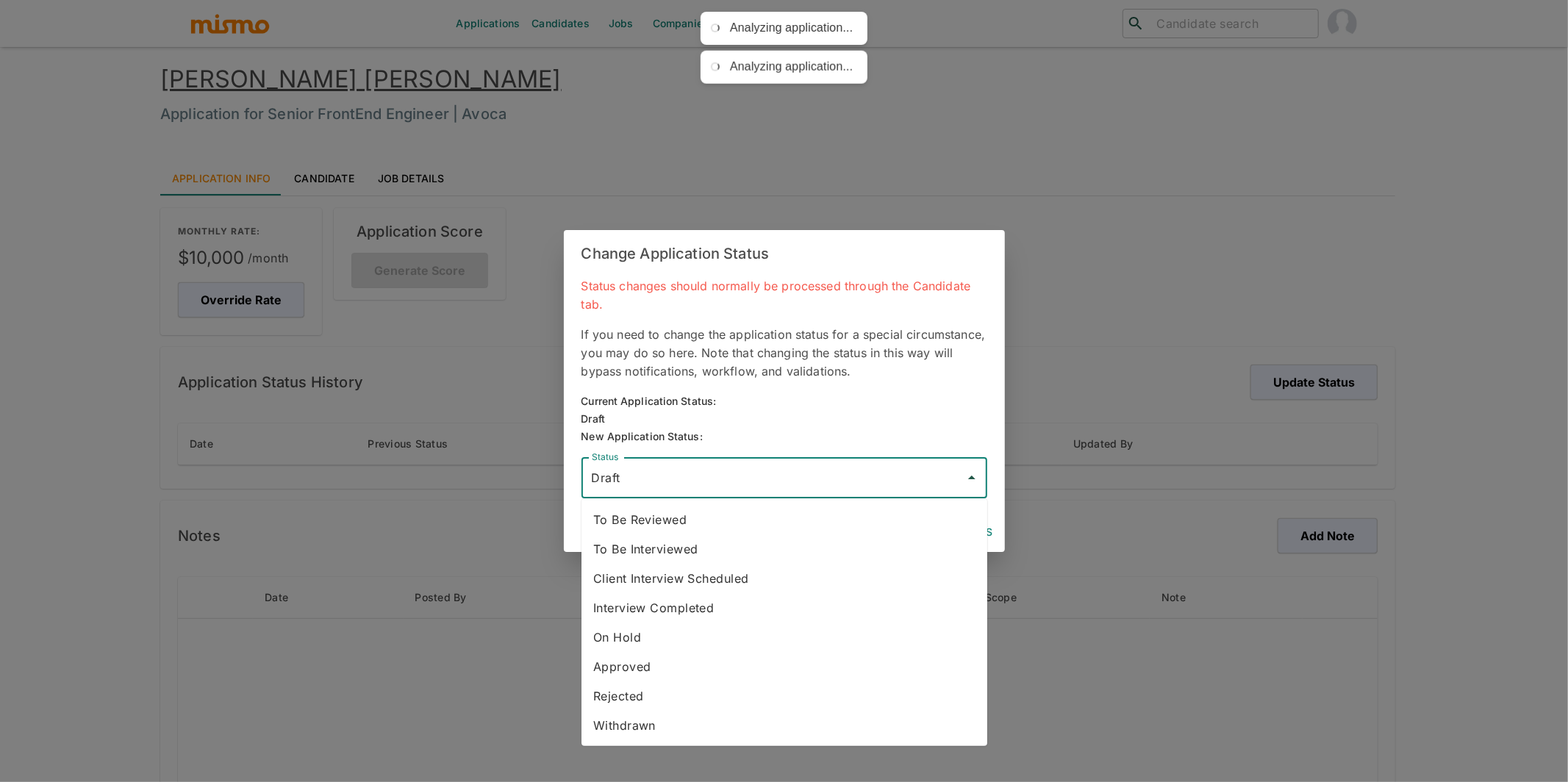
click at [862, 481] on input "Draft" at bounding box center [773, 477] width 371 height 28
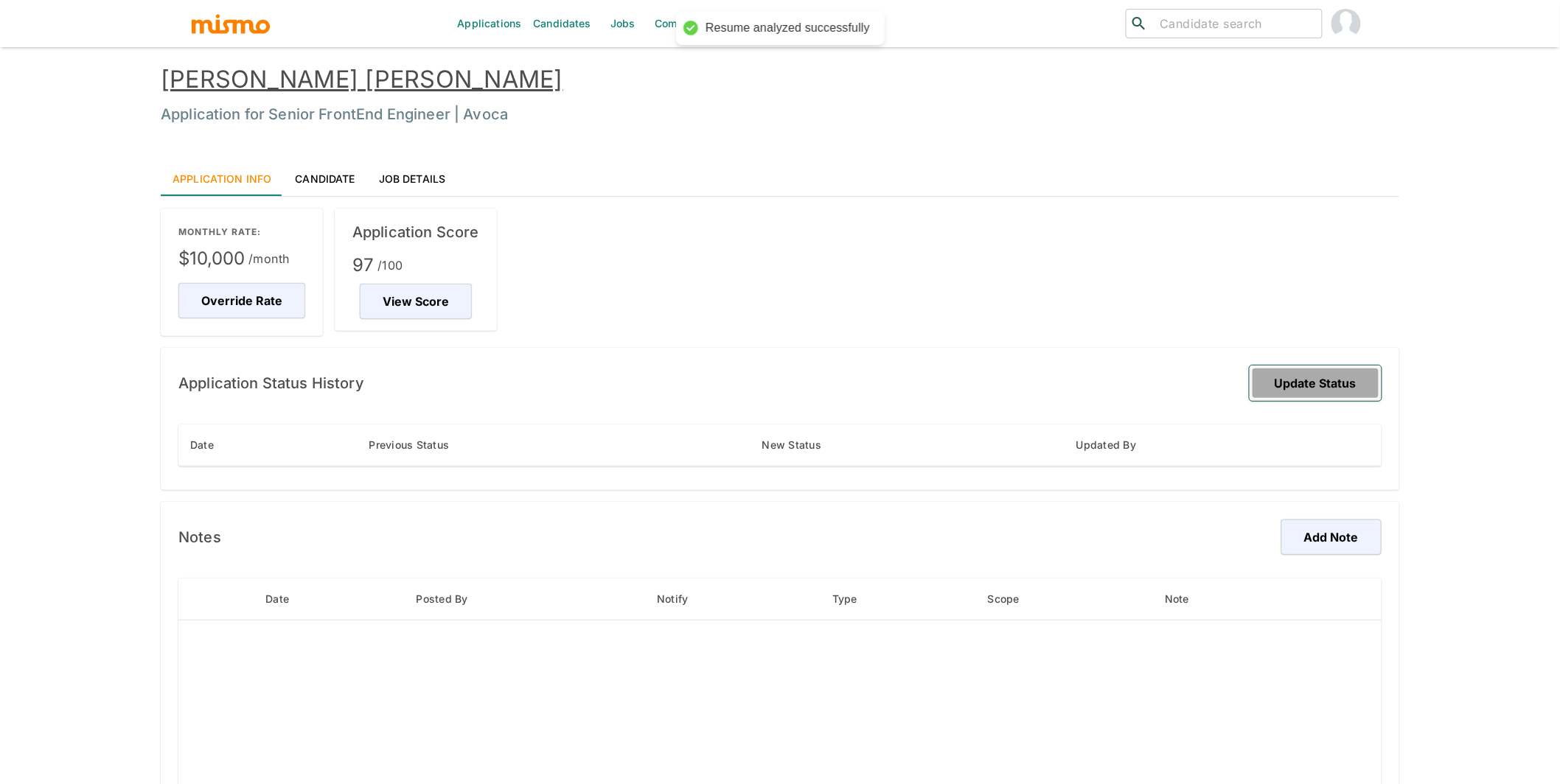
click at [1323, 384] on button "Update Status" at bounding box center [1315, 384] width 132 height 35
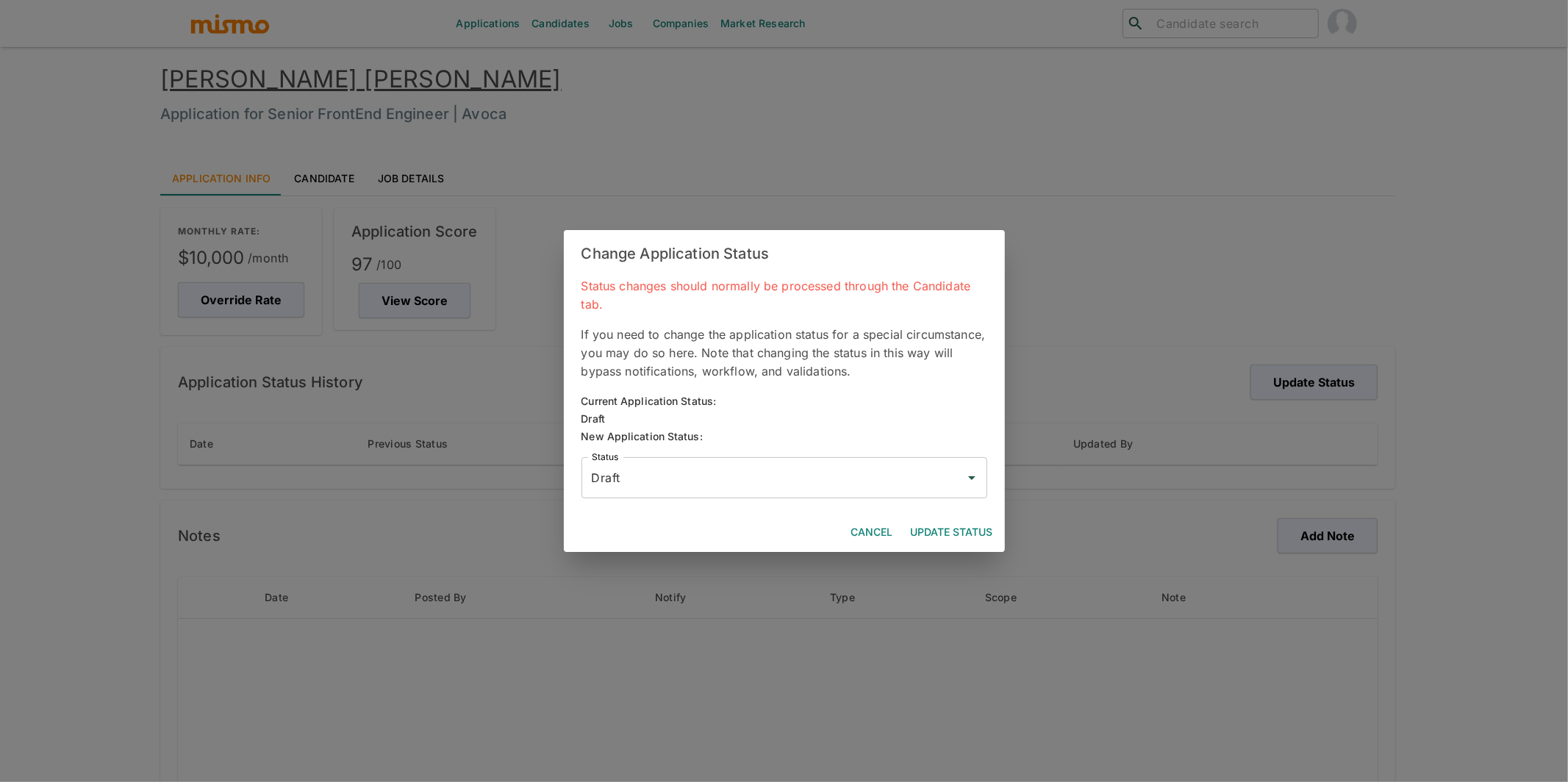
click at [823, 481] on input "Draft" at bounding box center [773, 477] width 371 height 28
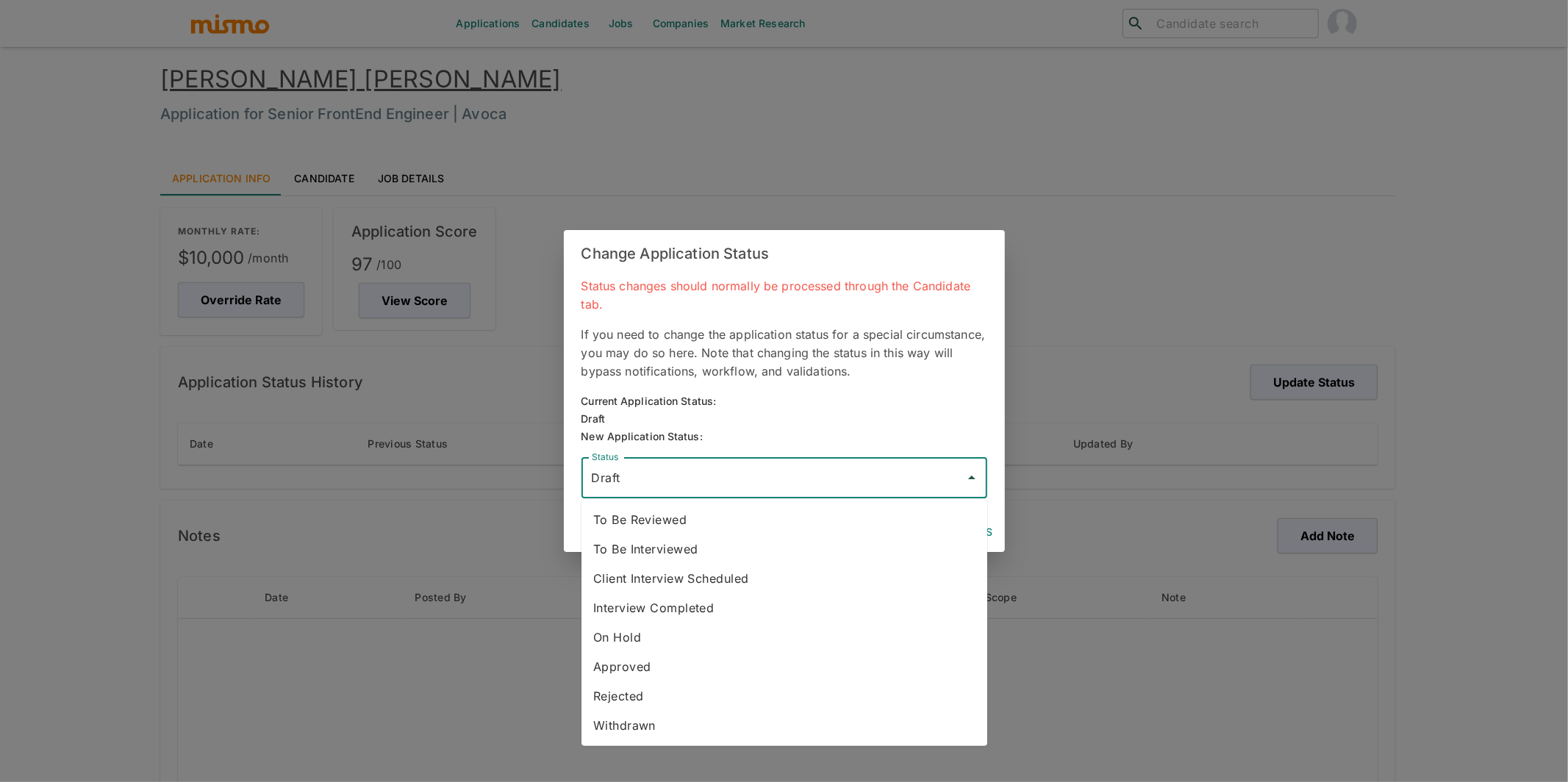
click at [695, 515] on li "To Be Reviewed" at bounding box center [784, 519] width 406 height 29
type input "To Be Reviewed"
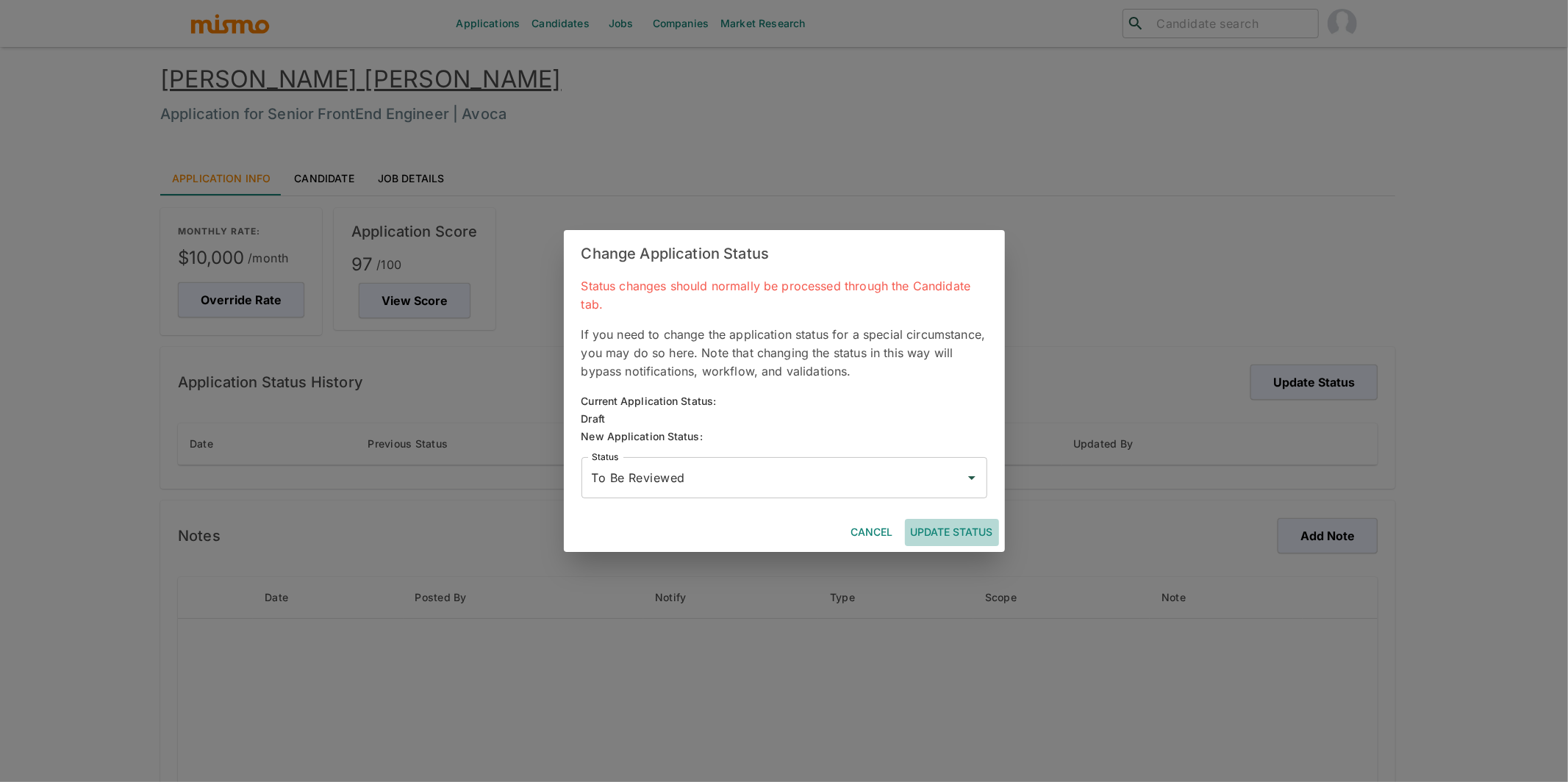
click at [962, 535] on button "Update Status" at bounding box center [952, 532] width 94 height 27
